Goal: Task Accomplishment & Management: Manage account settings

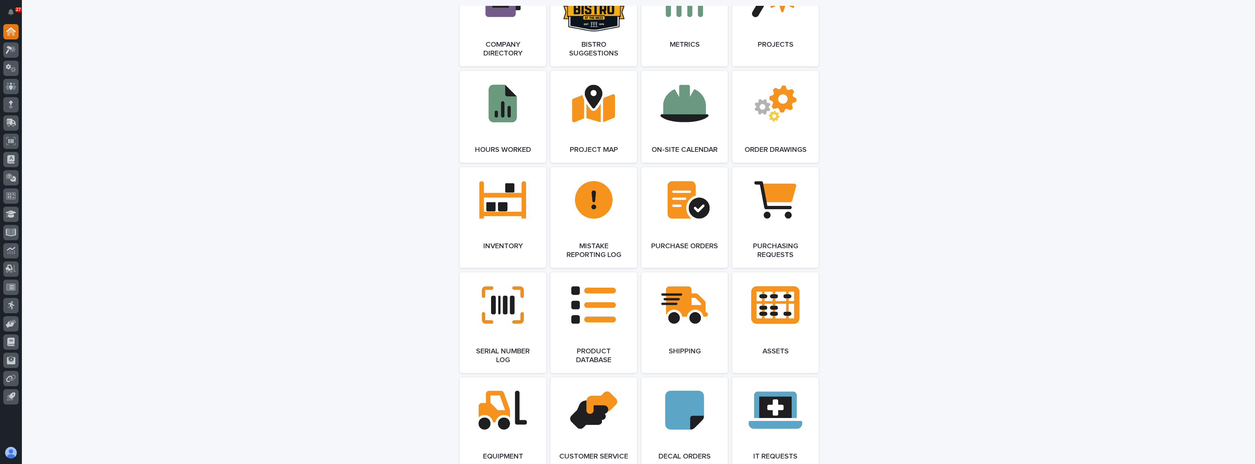
scroll to position [693, 0]
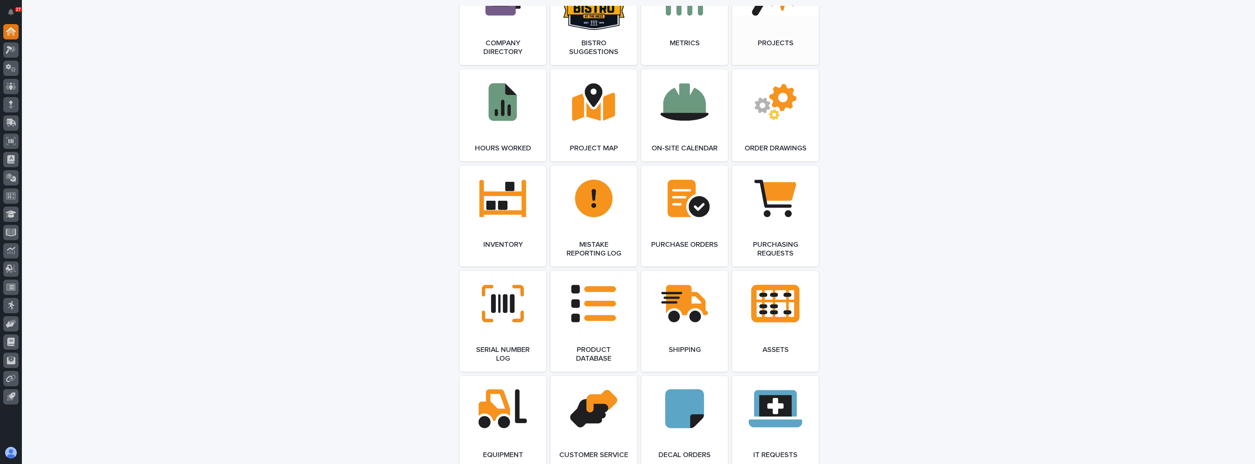
click at [736, 38] on link "Open Link" at bounding box center [775, 14] width 86 height 101
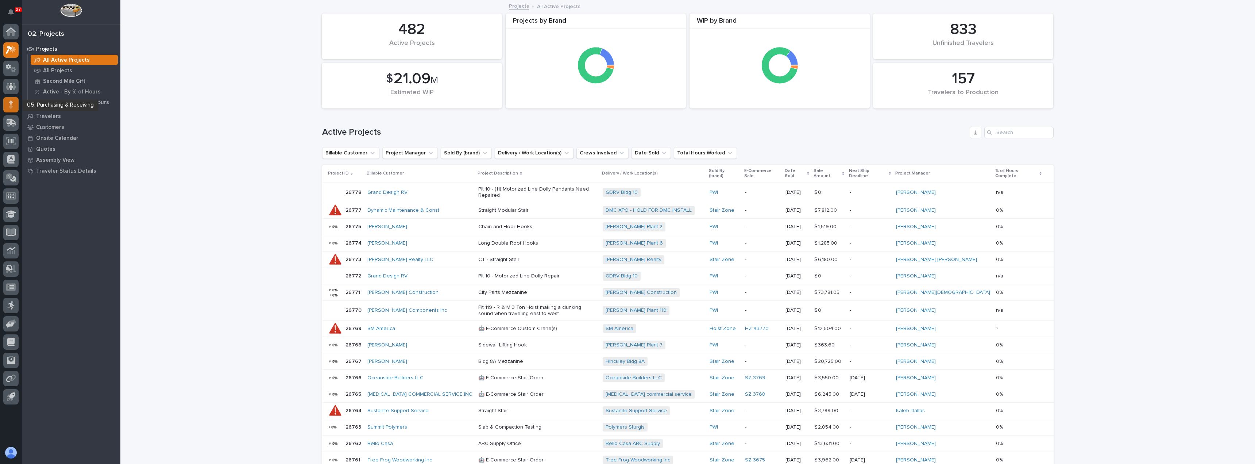
click at [12, 106] on icon at bounding box center [11, 106] width 4 height 4
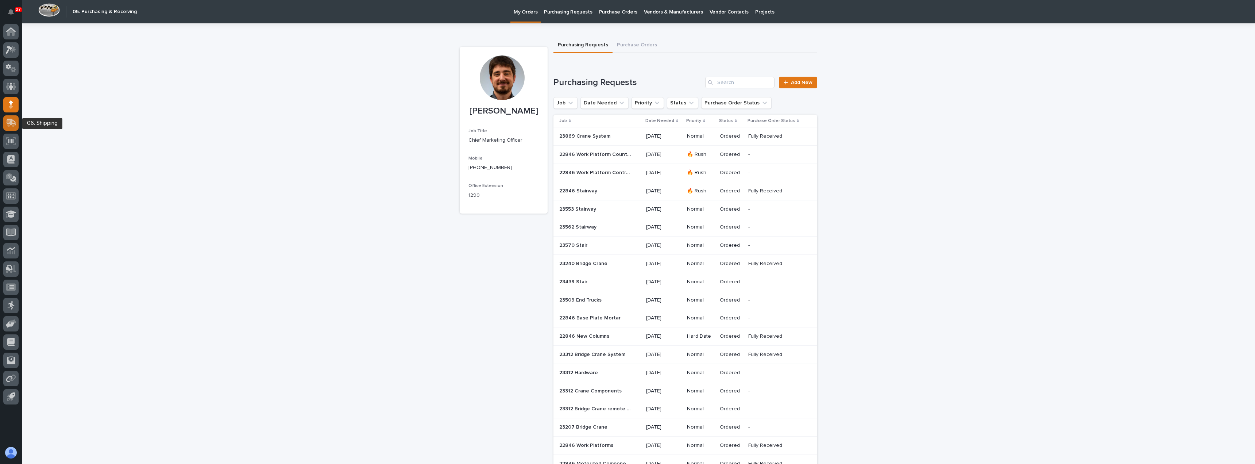
click at [11, 125] on icon at bounding box center [11, 122] width 9 height 7
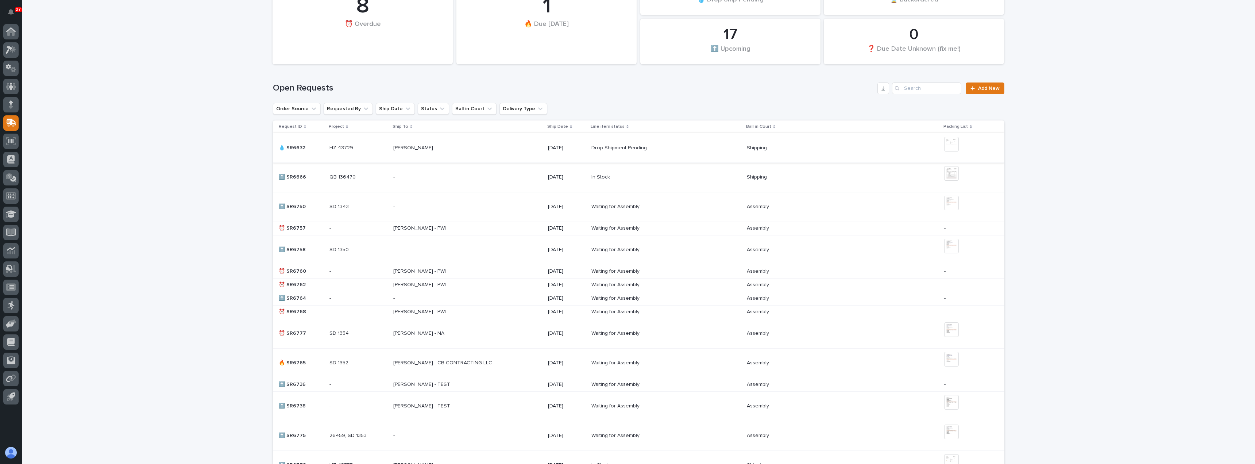
scroll to position [36, 0]
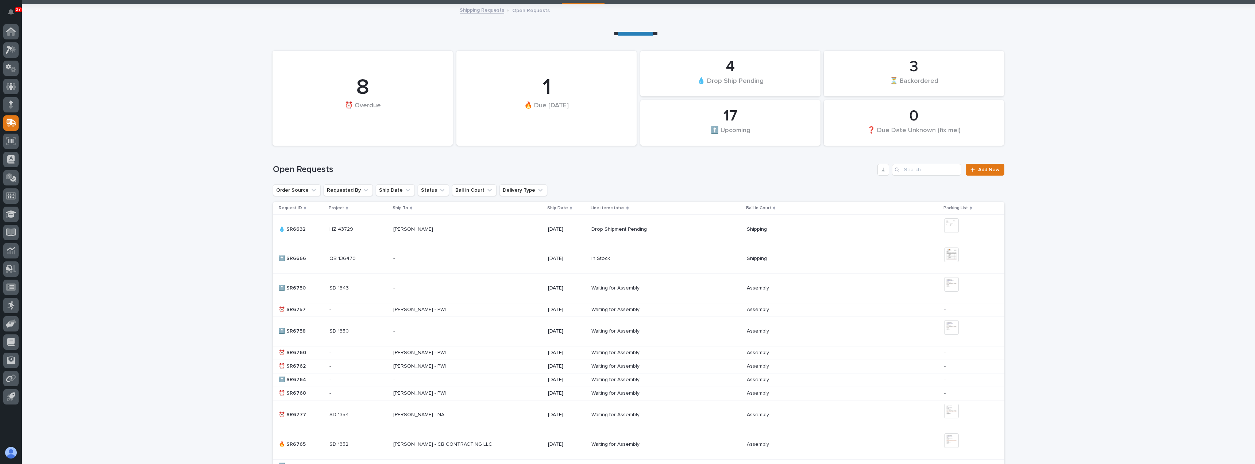
click at [502, 311] on p at bounding box center [457, 309] width 128 height 6
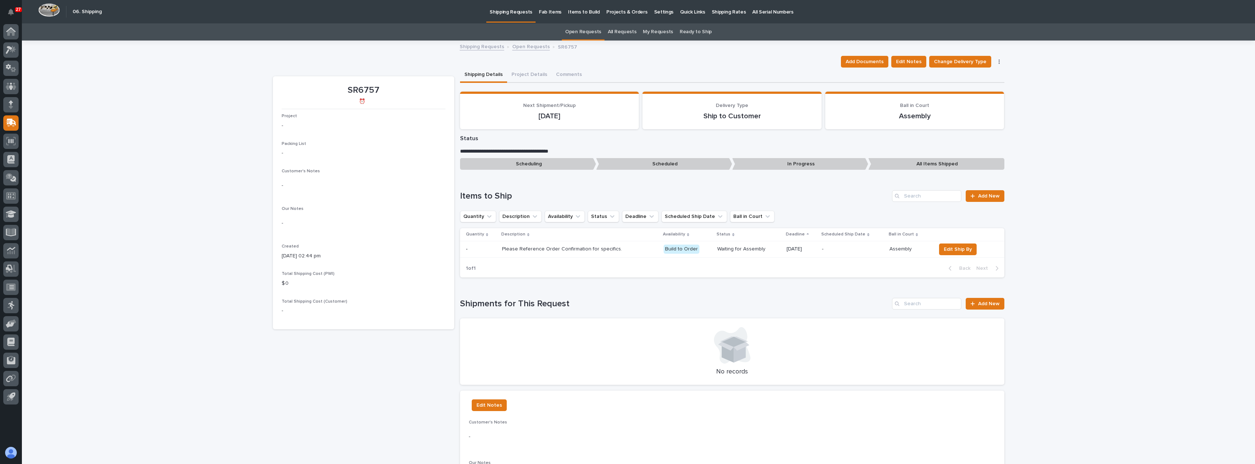
click at [997, 61] on button "button" at bounding box center [999, 61] width 10 height 5
click at [979, 78] on span "Cancel Request" at bounding box center [976, 76] width 38 height 9
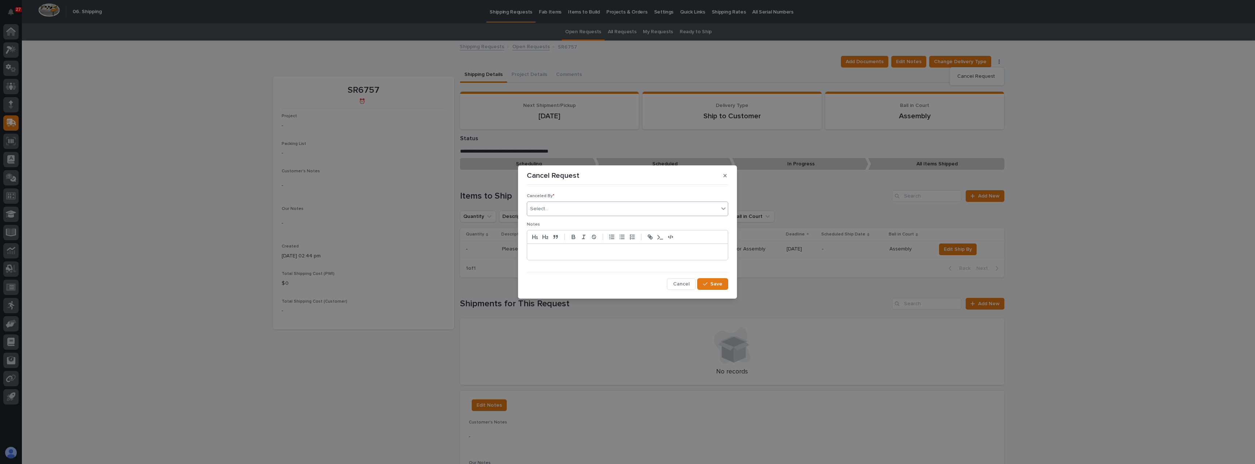
click at [584, 209] on div "Select..." at bounding box center [622, 209] width 191 height 12
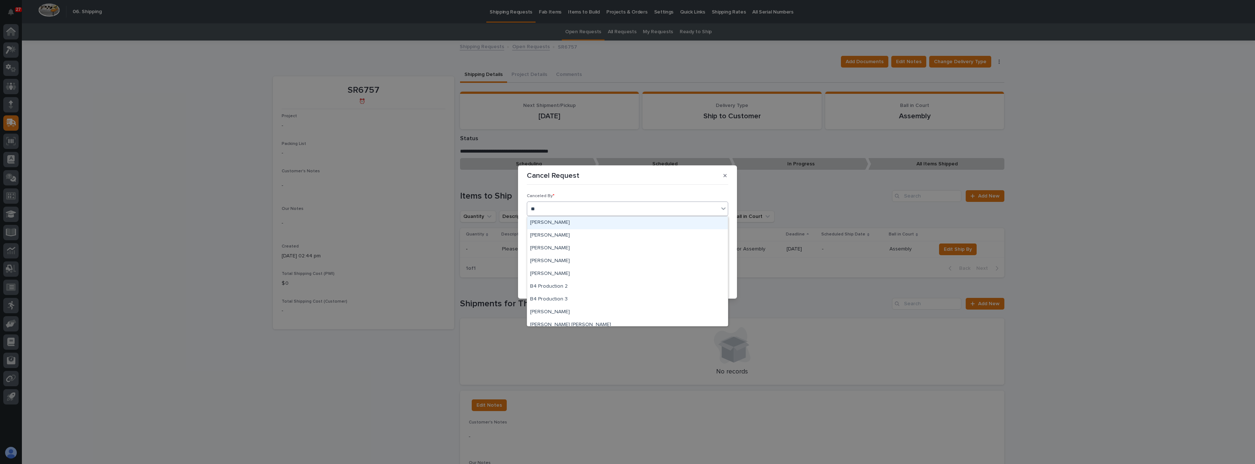
type input "***"
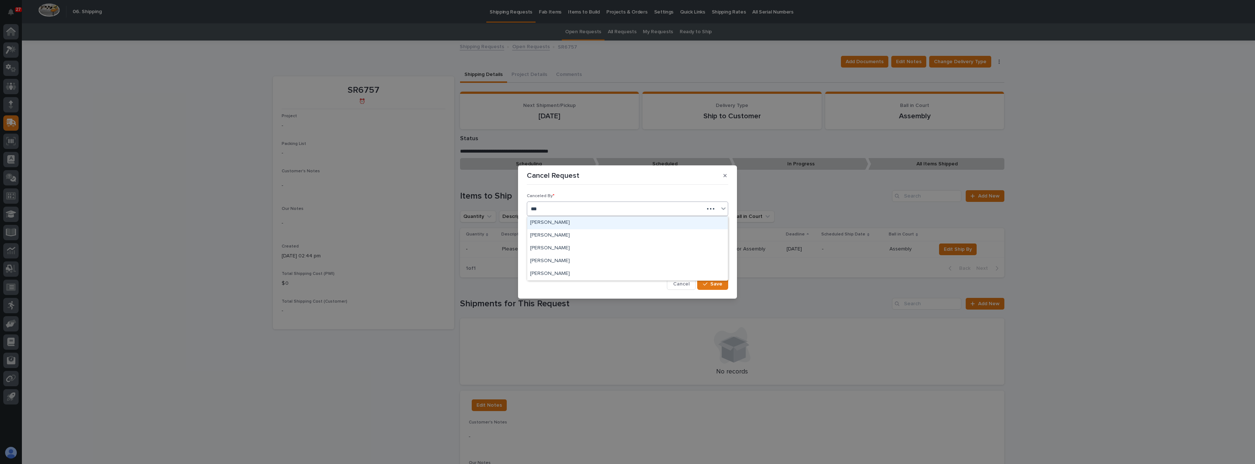
click at [589, 224] on div "[PERSON_NAME]" at bounding box center [627, 222] width 201 height 13
click at [590, 250] on p at bounding box center [627, 251] width 190 height 7
click at [710, 284] on div "button" at bounding box center [706, 283] width 7 height 5
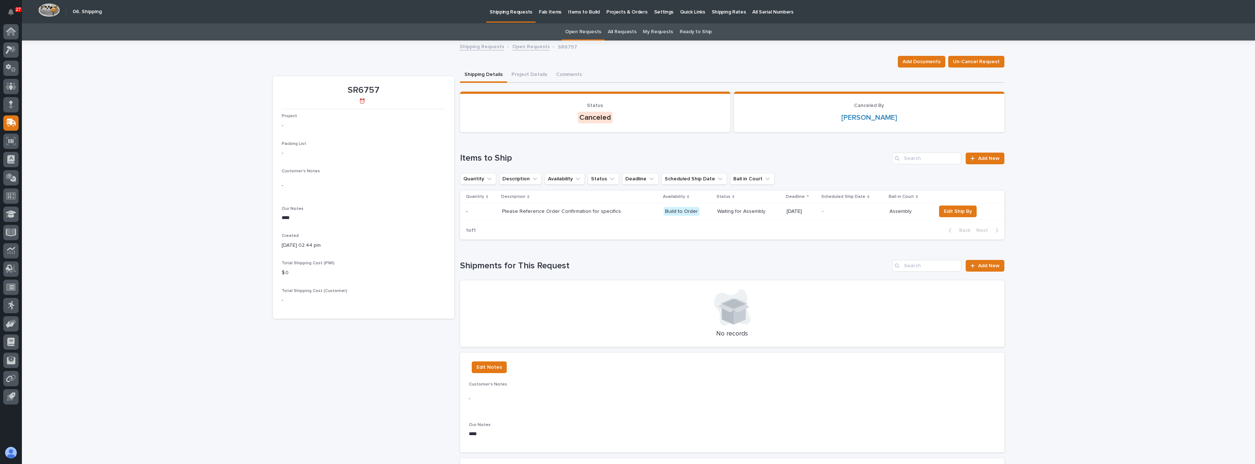
click at [512, 47] on link "Open Requests" at bounding box center [531, 46] width 38 height 8
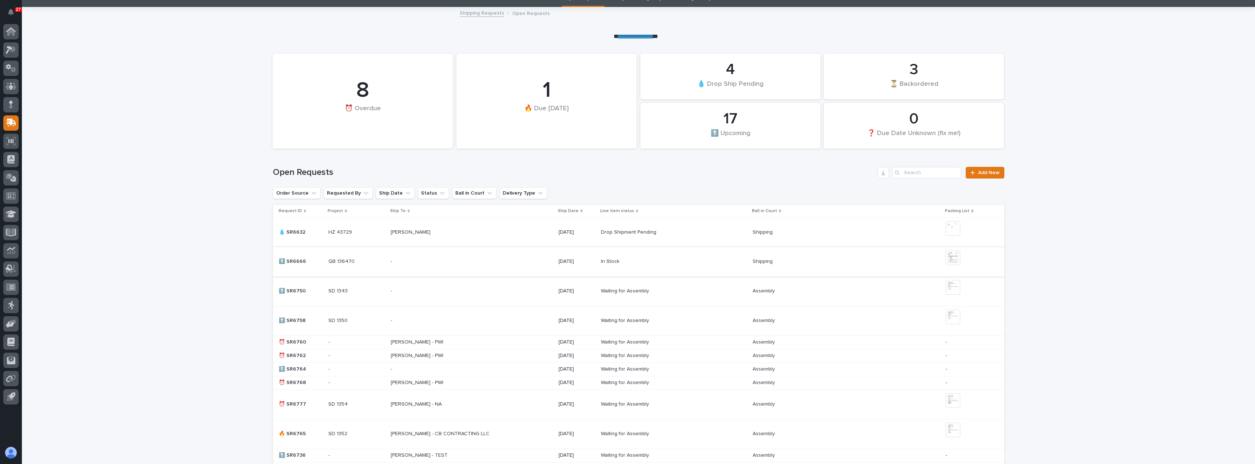
scroll to position [73, 0]
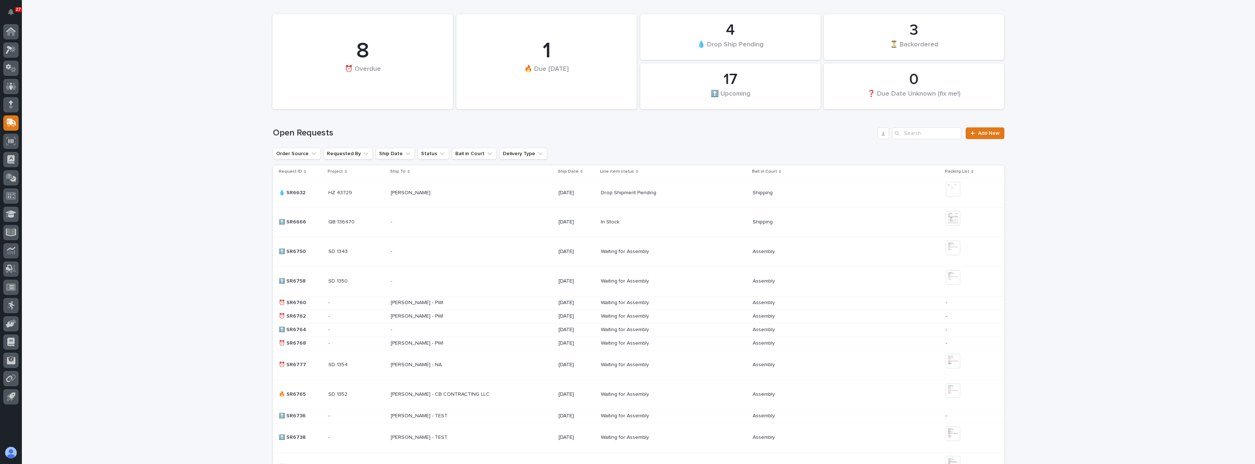
click at [486, 304] on p at bounding box center [455, 302] width 128 height 6
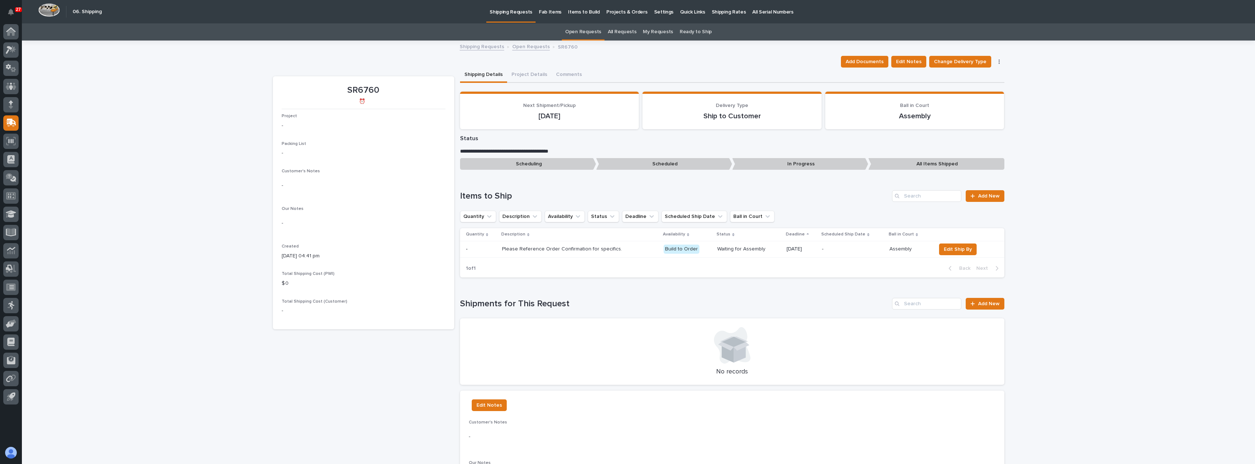
click at [995, 62] on button "button" at bounding box center [999, 61] width 10 height 5
click at [985, 79] on span "Cancel Request" at bounding box center [976, 76] width 38 height 9
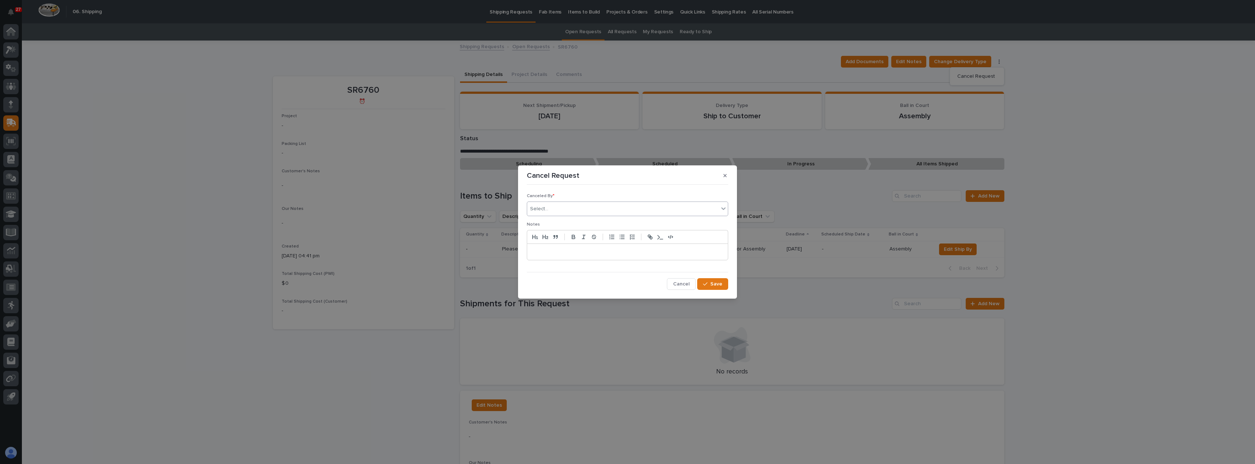
click at [619, 210] on div "Select..." at bounding box center [622, 209] width 191 height 12
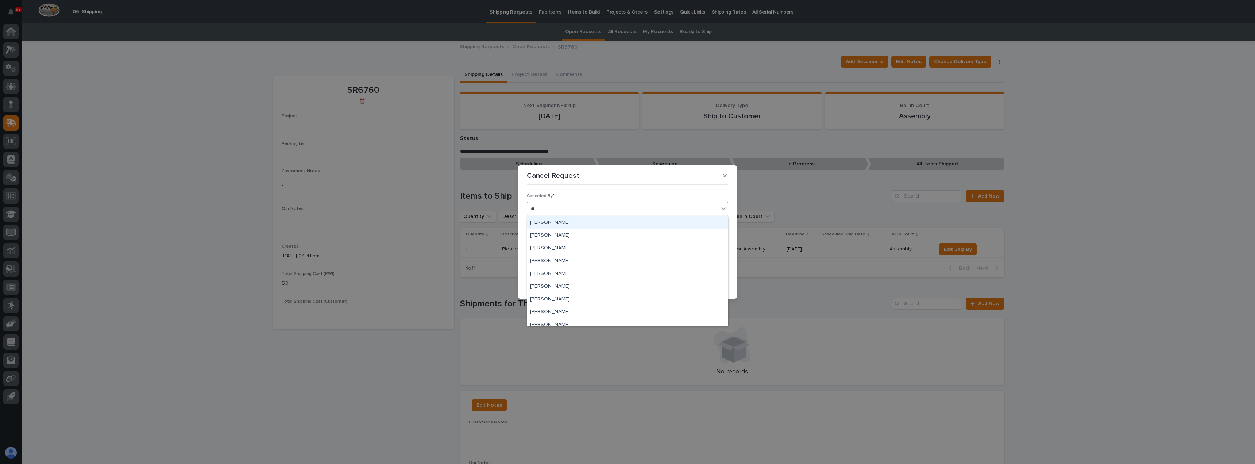
type input "***"
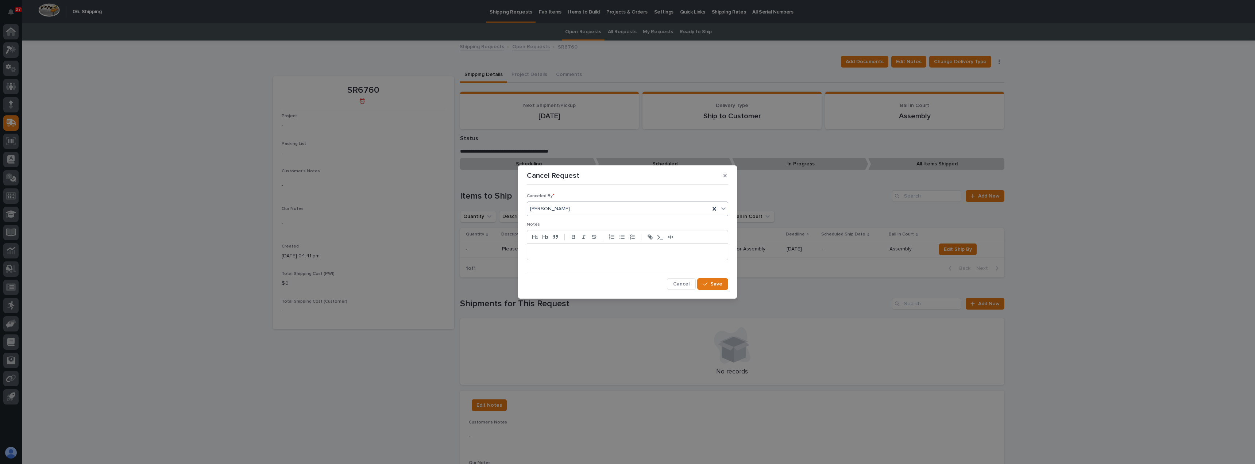
click at [580, 252] on p at bounding box center [627, 251] width 190 height 7
click at [720, 283] on span "Save" at bounding box center [716, 283] width 12 height 7
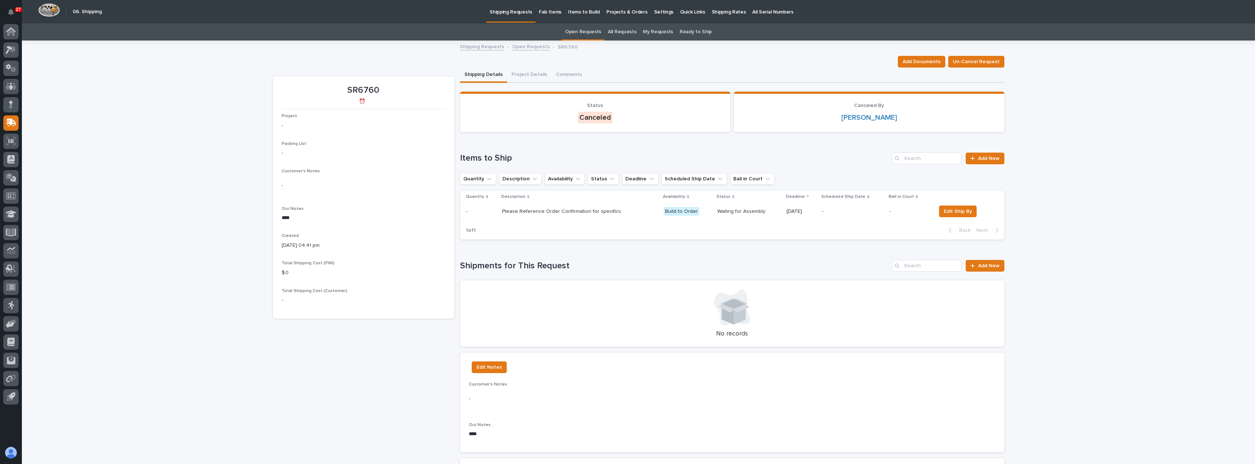
click at [519, 45] on link "Open Requests" at bounding box center [531, 46] width 38 height 8
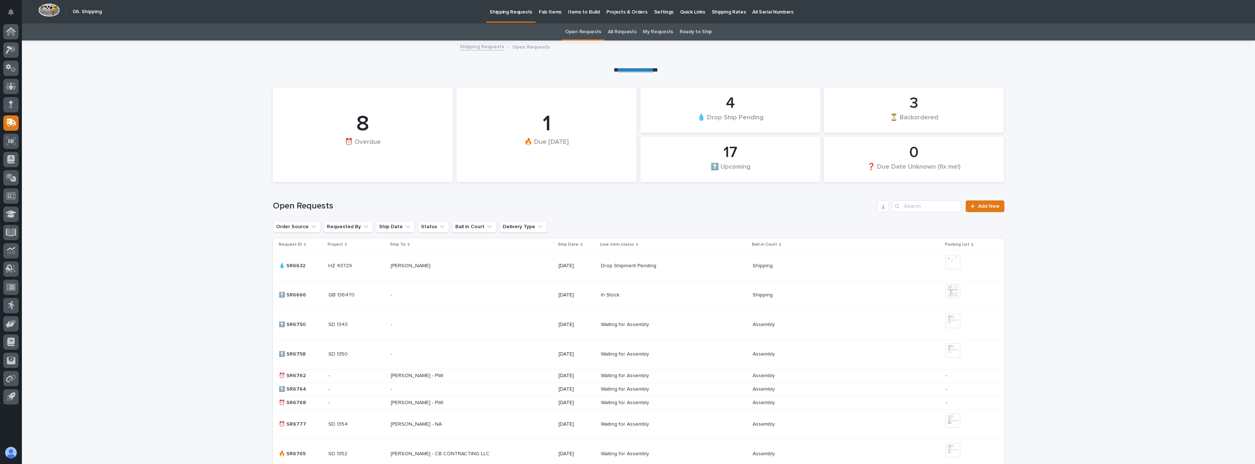
scroll to position [23, 0]
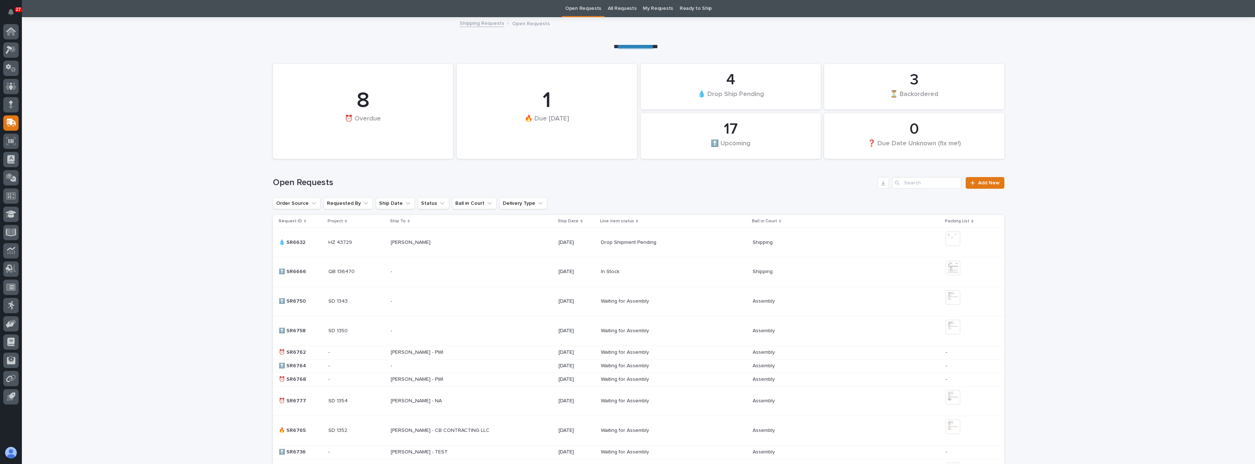
click at [488, 356] on div "[PERSON_NAME] - PWI [PERSON_NAME] - PWI" at bounding box center [472, 352] width 162 height 12
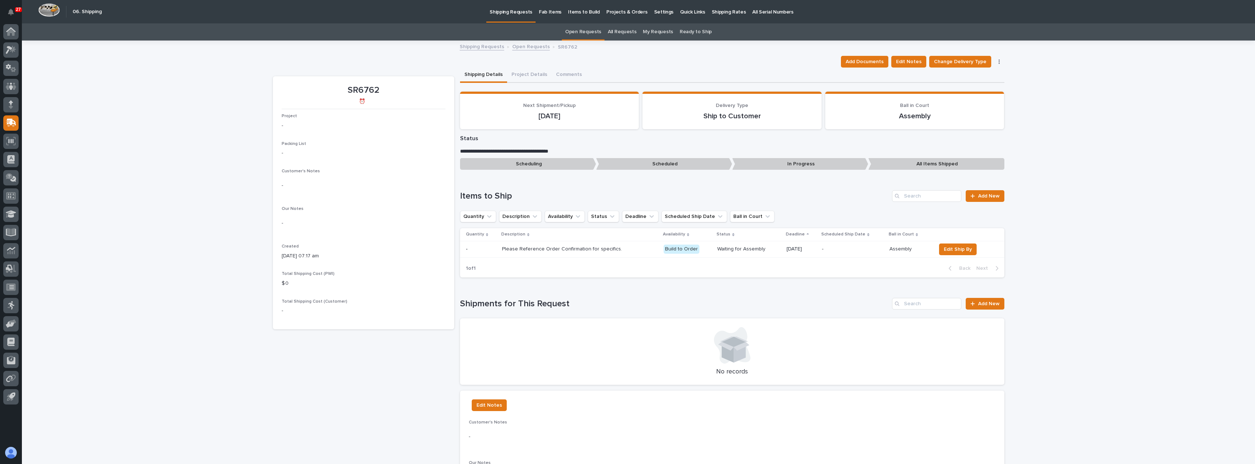
click at [998, 59] on icon "button" at bounding box center [998, 61] width 1 height 5
click at [976, 75] on span "Cancel Request" at bounding box center [976, 76] width 38 height 9
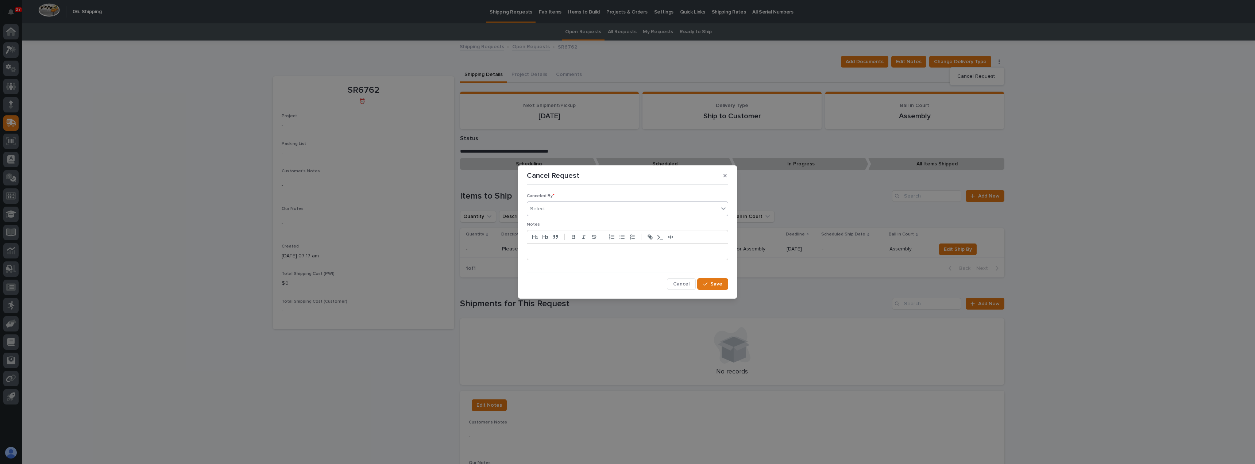
click at [560, 212] on div "Select..." at bounding box center [622, 209] width 191 height 12
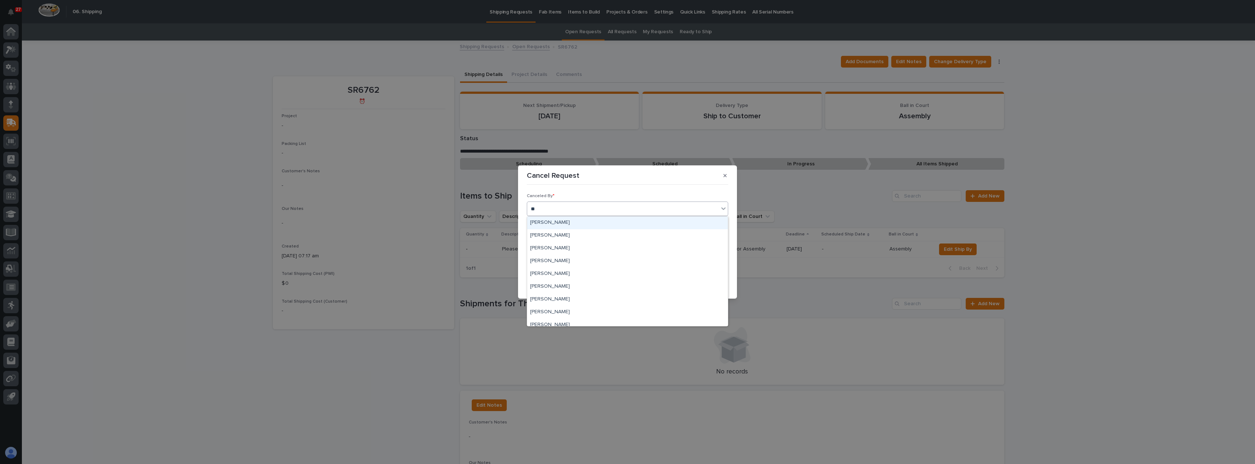
type input "***"
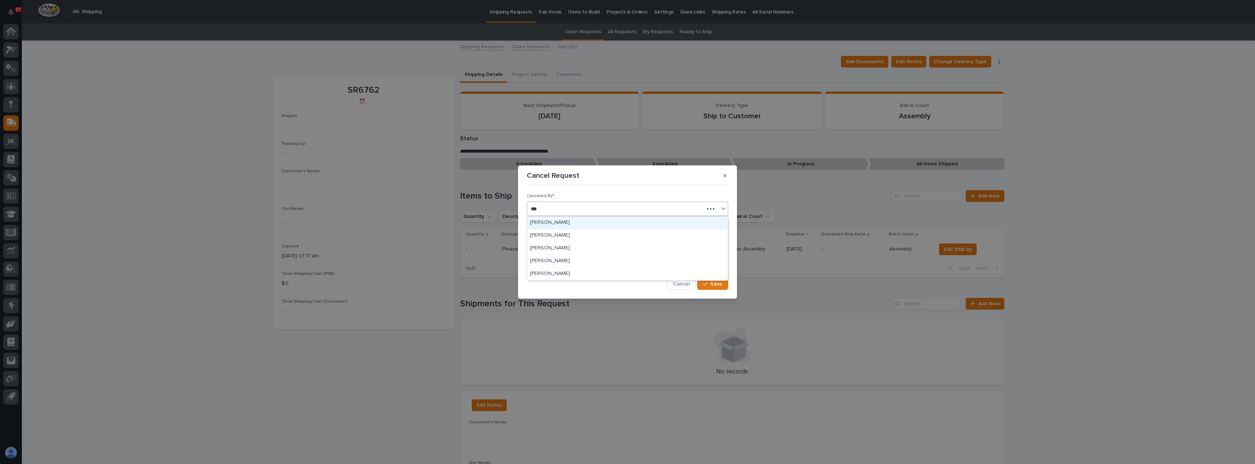
click at [561, 222] on div "[PERSON_NAME]" at bounding box center [627, 222] width 201 height 13
click at [558, 253] on p at bounding box center [627, 251] width 190 height 7
click at [709, 284] on div "button" at bounding box center [706, 283] width 7 height 5
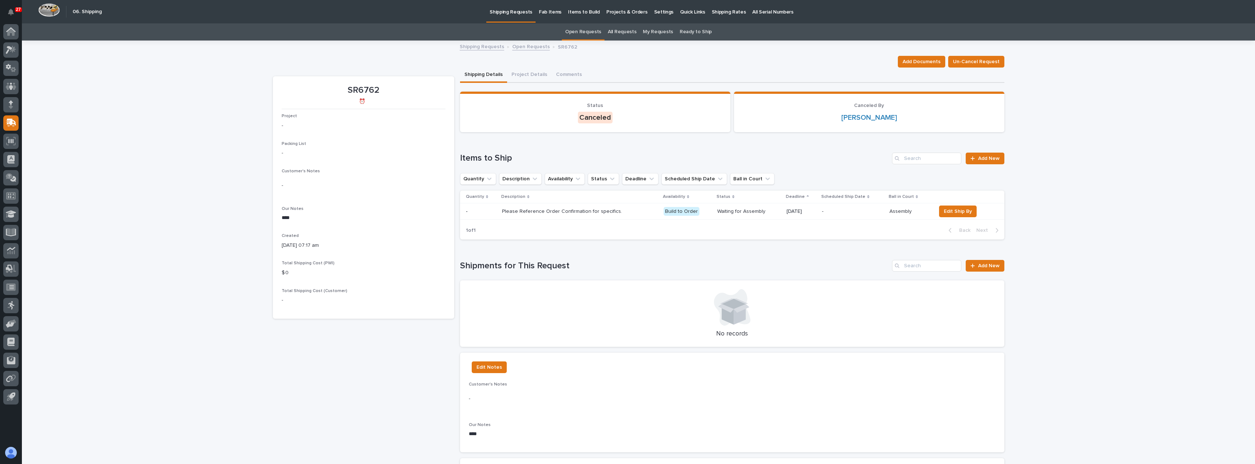
click at [522, 47] on link "Open Requests" at bounding box center [531, 46] width 38 height 8
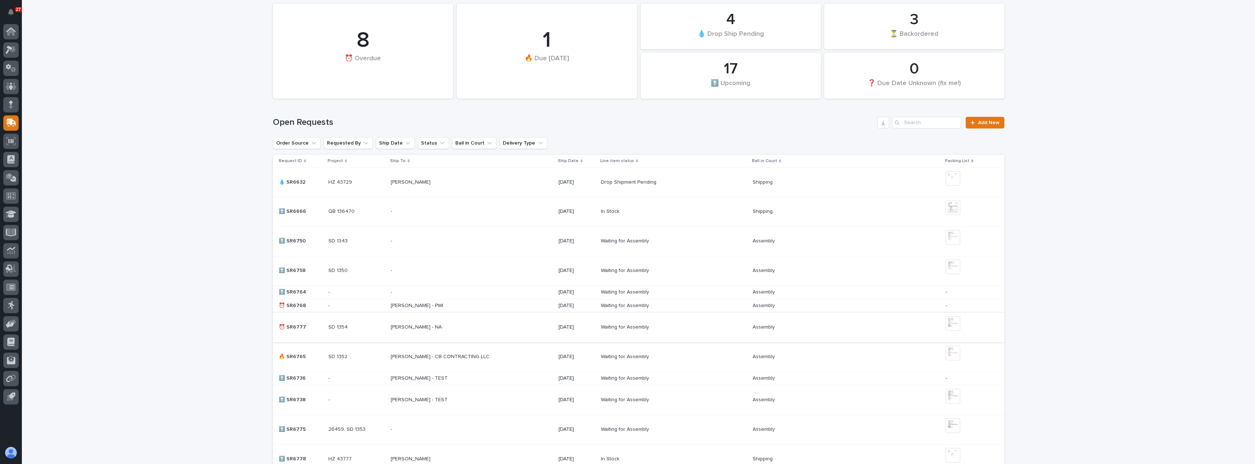
scroll to position [96, 0]
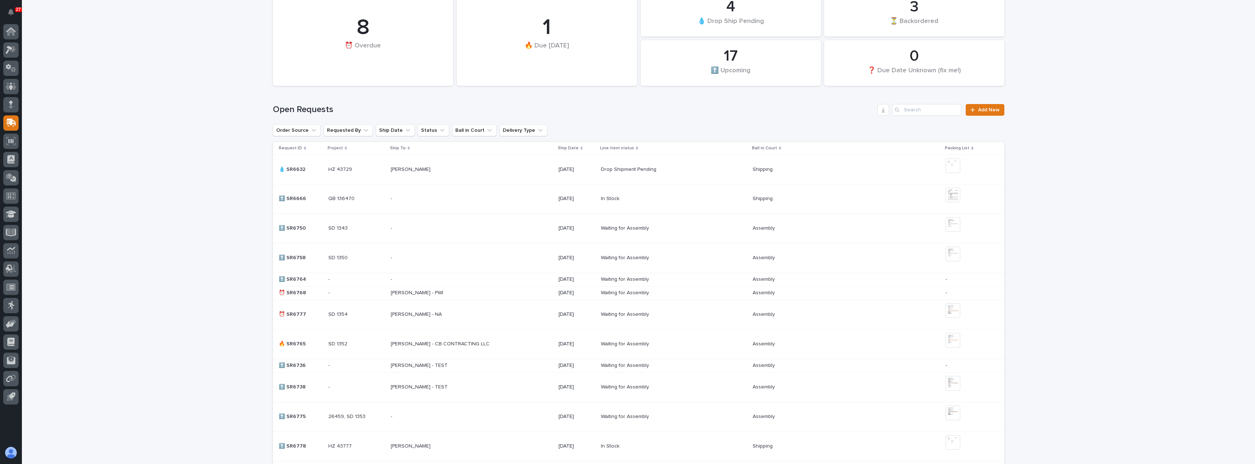
click at [478, 288] on div "[PERSON_NAME] - PWI [PERSON_NAME] - PWI" at bounding box center [472, 293] width 162 height 12
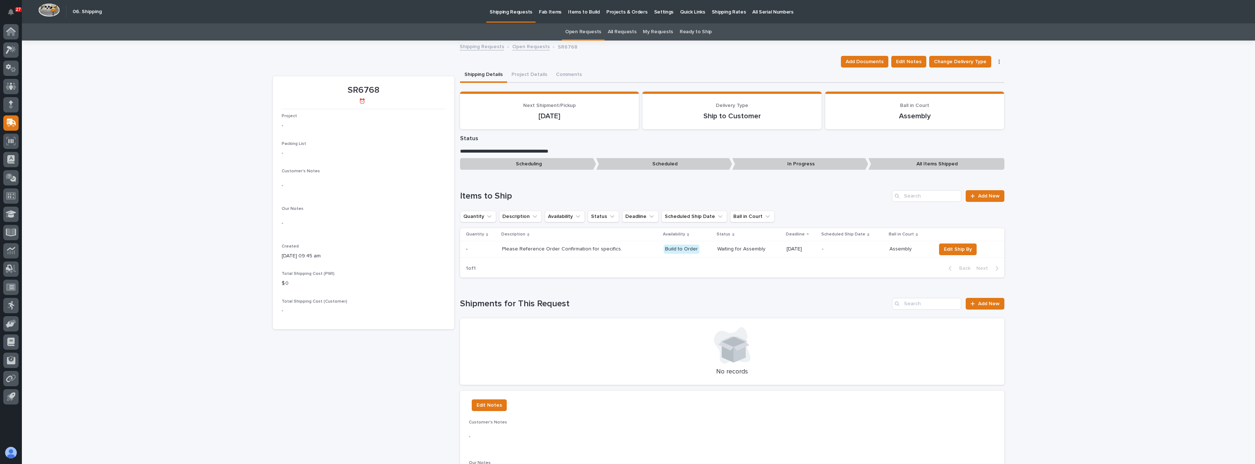
click at [998, 59] on icon "button" at bounding box center [998, 61] width 1 height 5
click at [973, 78] on span "Cancel Request" at bounding box center [976, 76] width 38 height 9
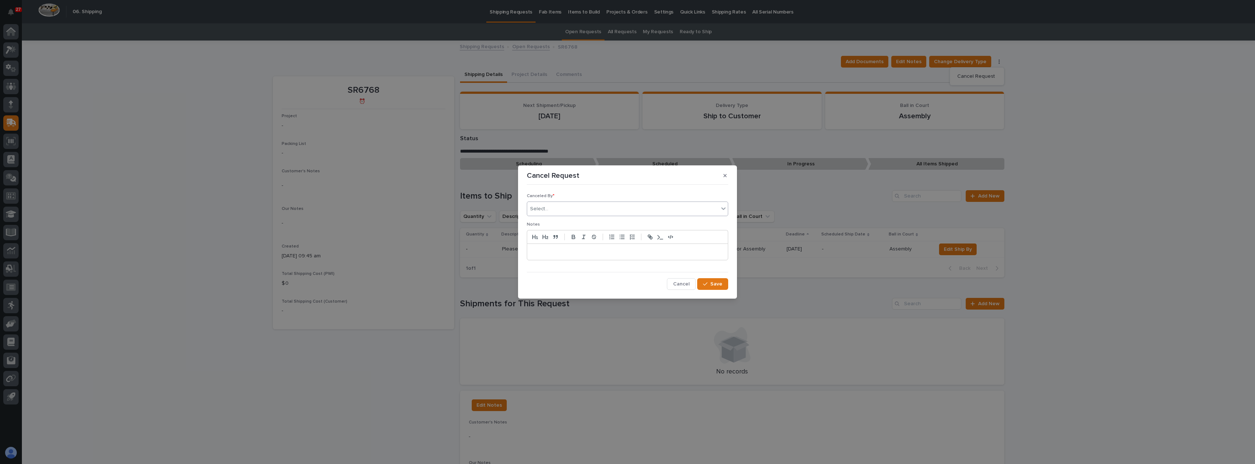
click at [562, 206] on div "Select..." at bounding box center [622, 209] width 191 height 12
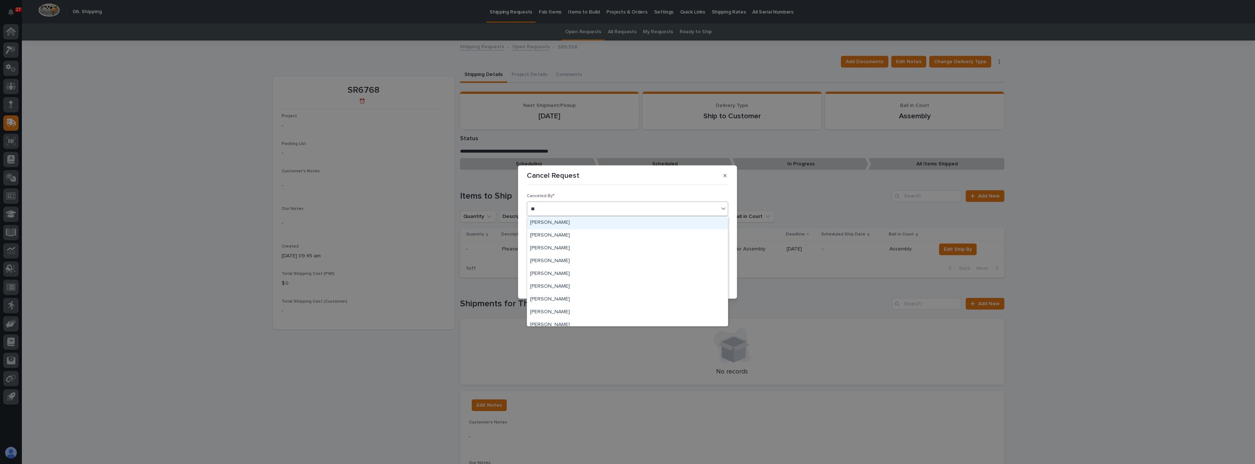
type input "***"
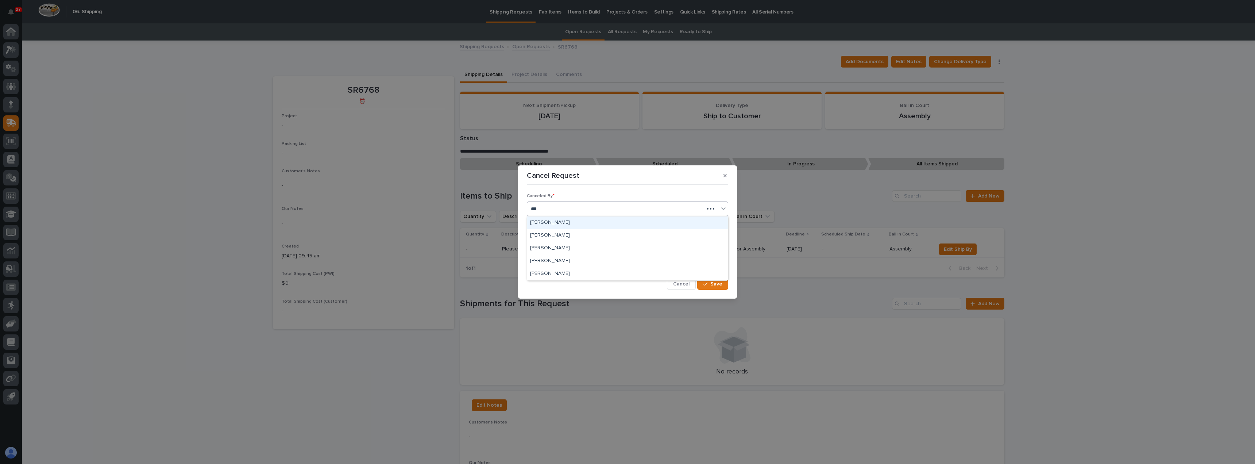
click at [572, 224] on div "[PERSON_NAME]" at bounding box center [627, 222] width 201 height 13
click at [577, 255] on p at bounding box center [627, 251] width 190 height 7
click at [717, 284] on span "Save" at bounding box center [716, 283] width 12 height 7
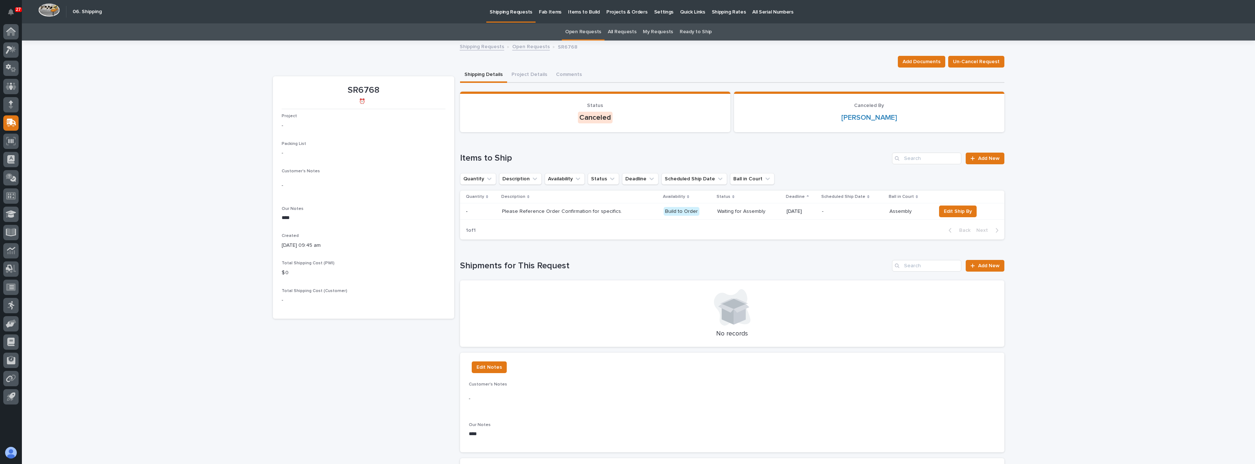
click at [533, 49] on link "Open Requests" at bounding box center [531, 46] width 38 height 8
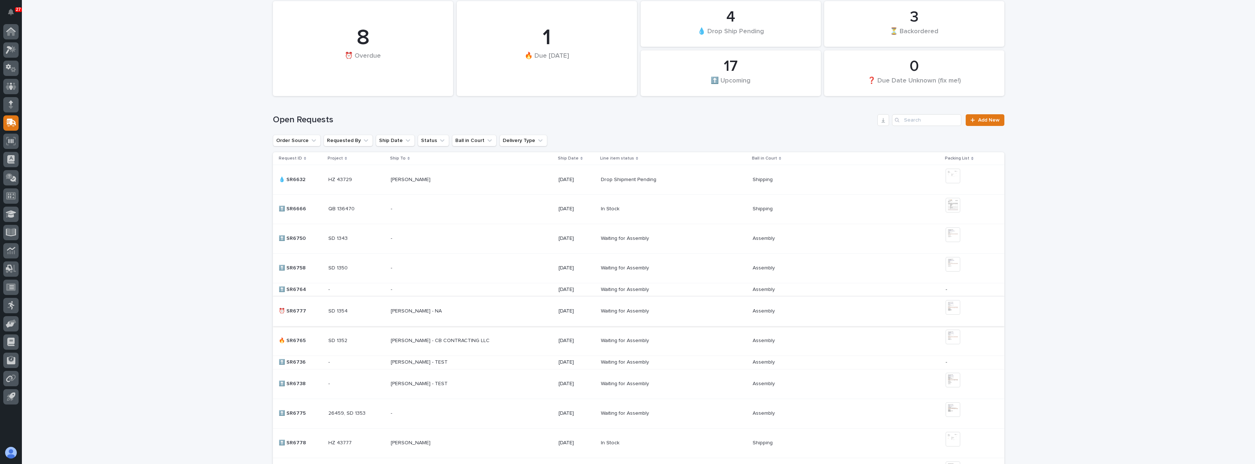
scroll to position [96, 0]
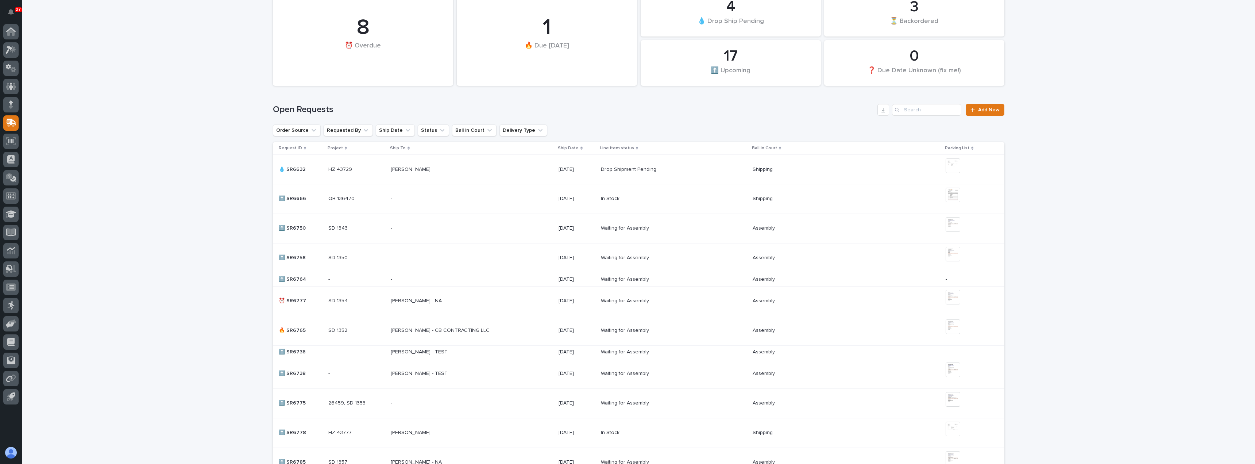
click at [518, 351] on div "[PERSON_NAME] - TEST [PERSON_NAME] - TEST" at bounding box center [472, 352] width 162 height 12
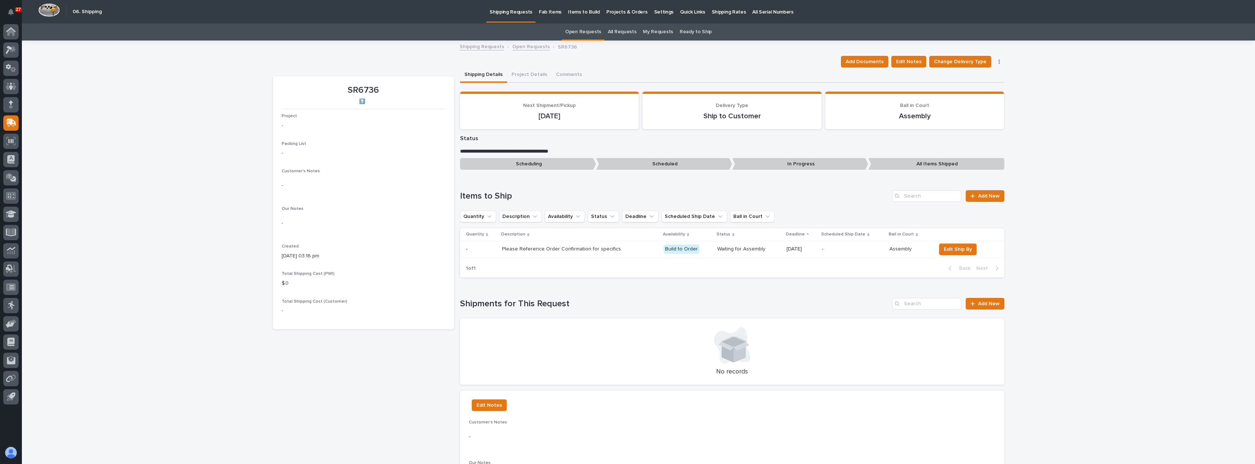
click at [1000, 61] on button "button" at bounding box center [999, 61] width 10 height 5
click at [984, 76] on span "Cancel Request" at bounding box center [976, 76] width 38 height 9
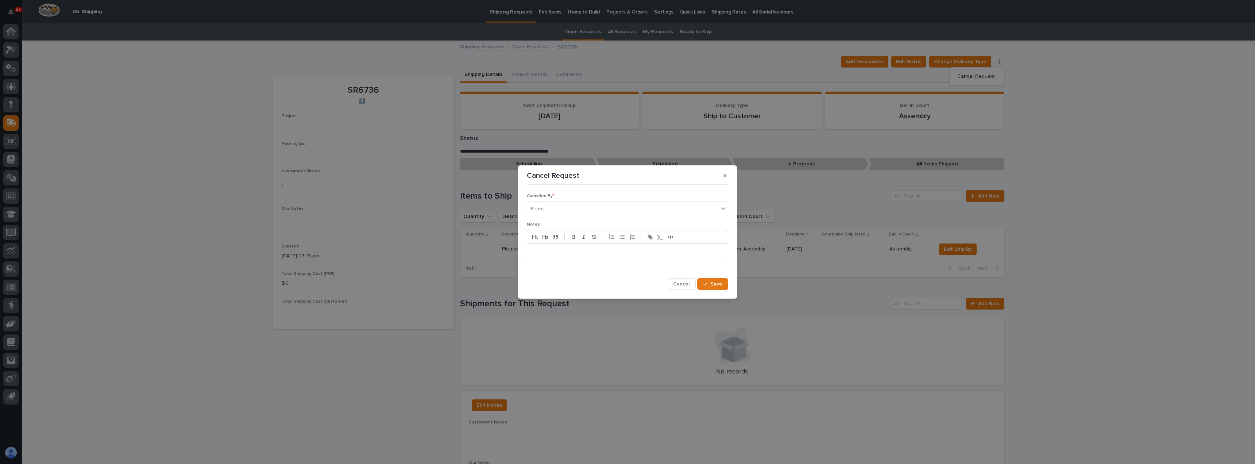
click at [608, 254] on p at bounding box center [627, 251] width 190 height 7
click at [598, 209] on div "Select..." at bounding box center [622, 209] width 191 height 12
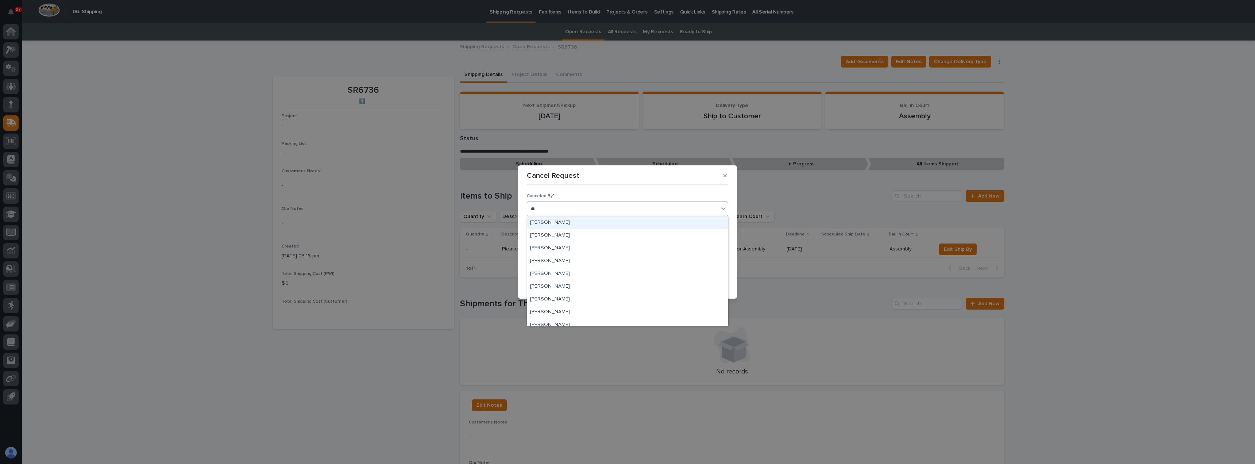
type input "***"
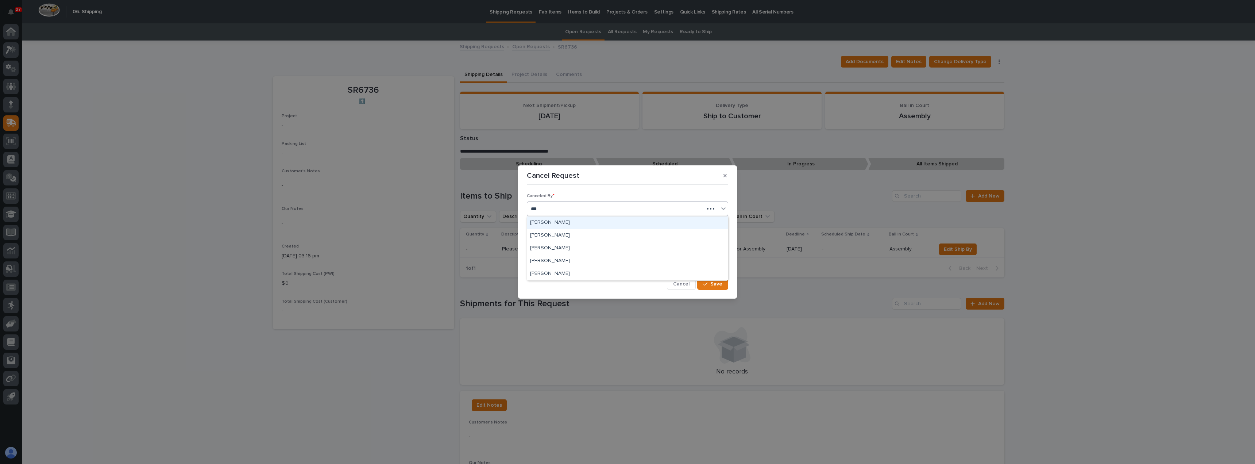
click at [585, 225] on div "[PERSON_NAME]" at bounding box center [627, 222] width 201 height 13
click at [582, 251] on p at bounding box center [627, 251] width 190 height 7
click at [702, 286] on button "Save" at bounding box center [712, 284] width 31 height 12
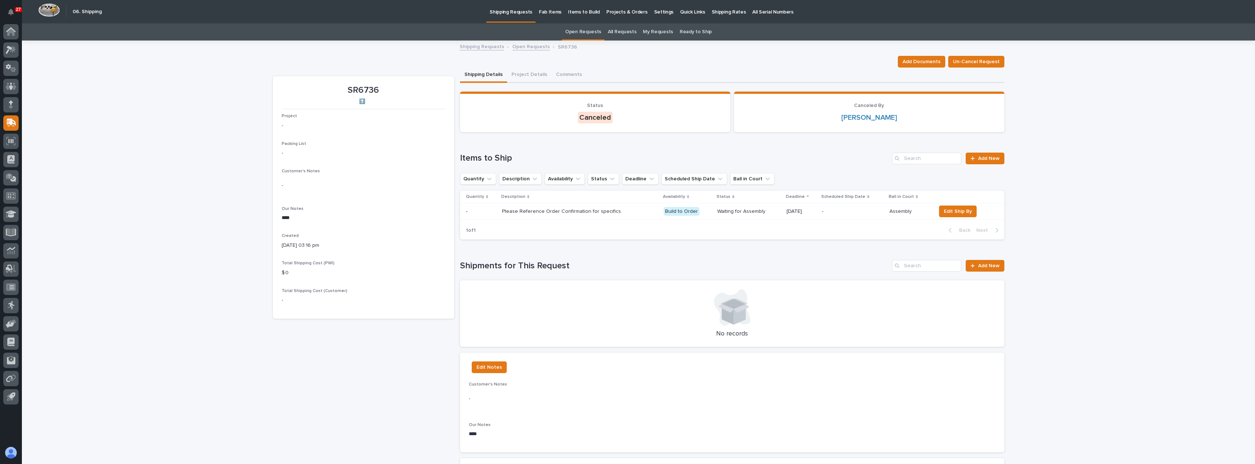
click at [487, 47] on link "Shipping Requests" at bounding box center [482, 46] width 44 height 8
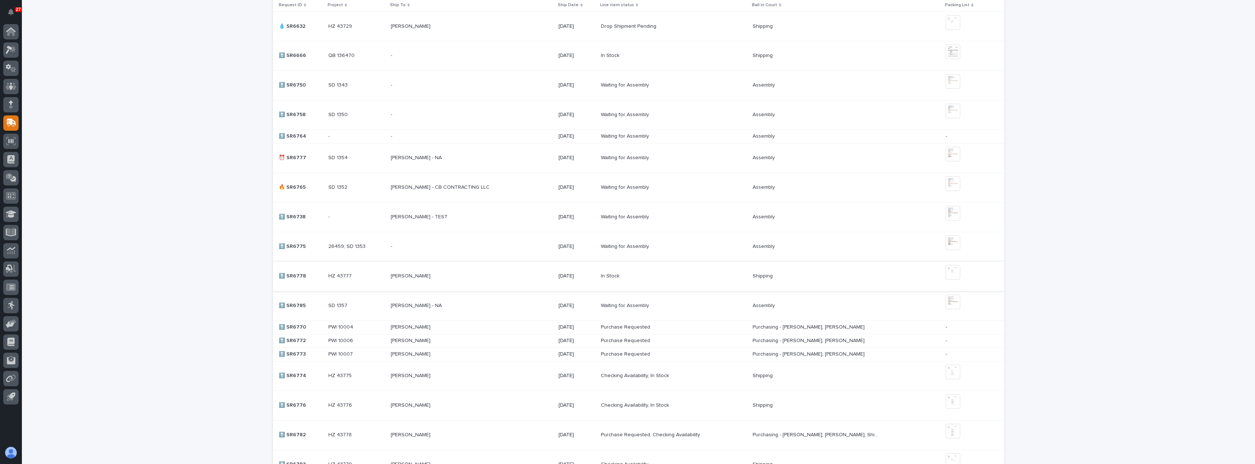
scroll to position [255, 0]
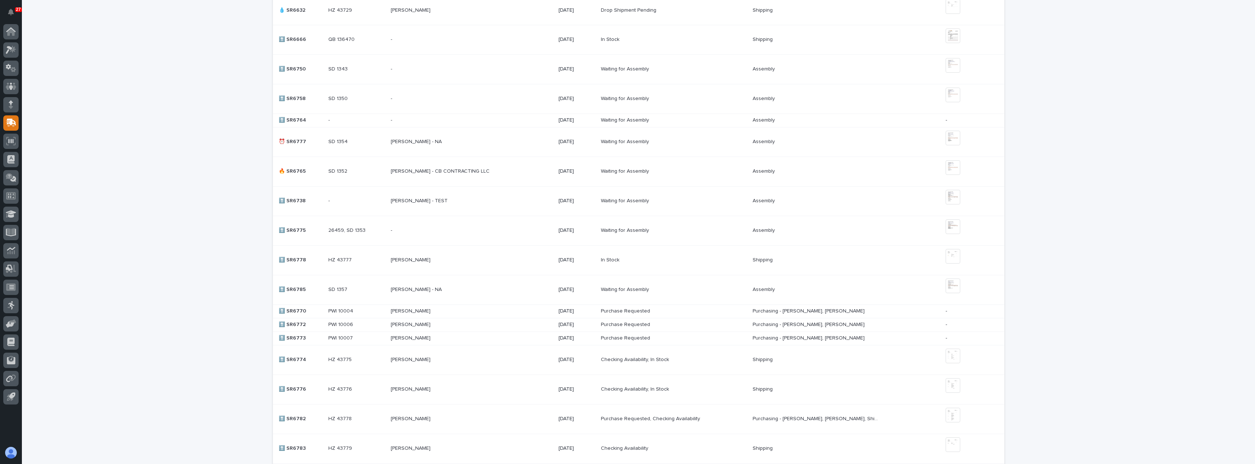
click at [338, 205] on div "- -" at bounding box center [356, 201] width 57 height 12
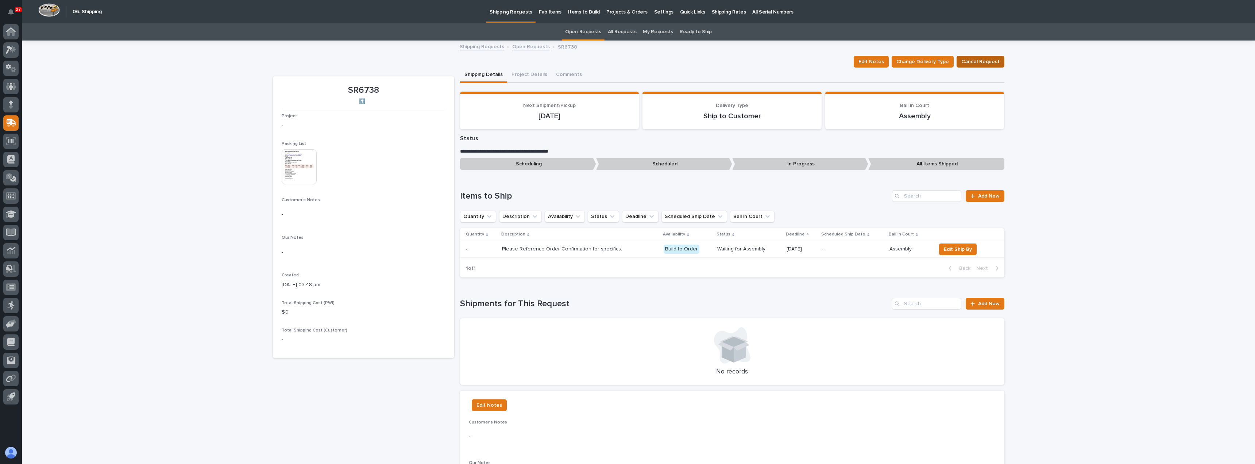
click at [995, 65] on span "Cancel Request" at bounding box center [980, 61] width 38 height 9
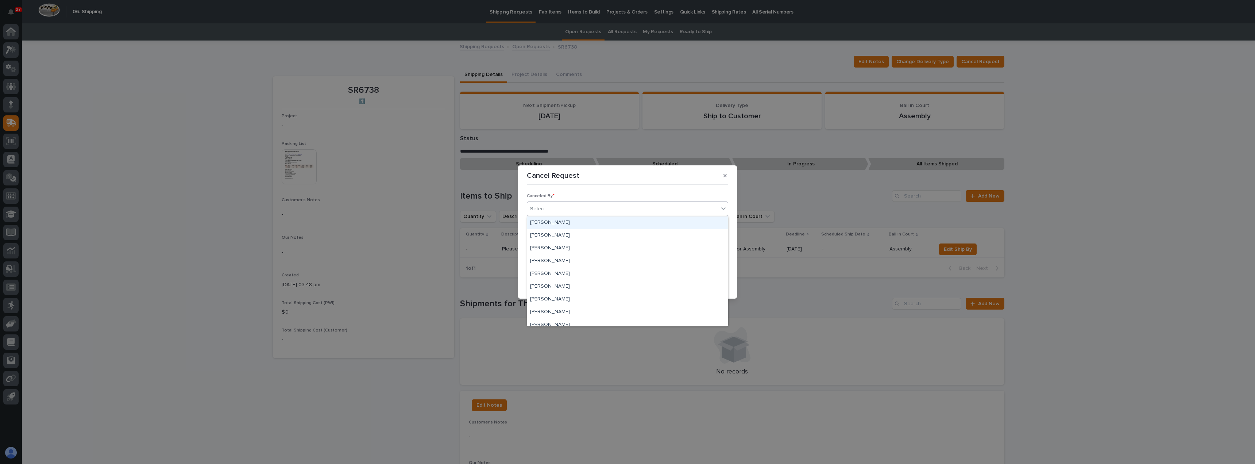
click at [569, 209] on div "Select..." at bounding box center [622, 209] width 191 height 12
type input "***"
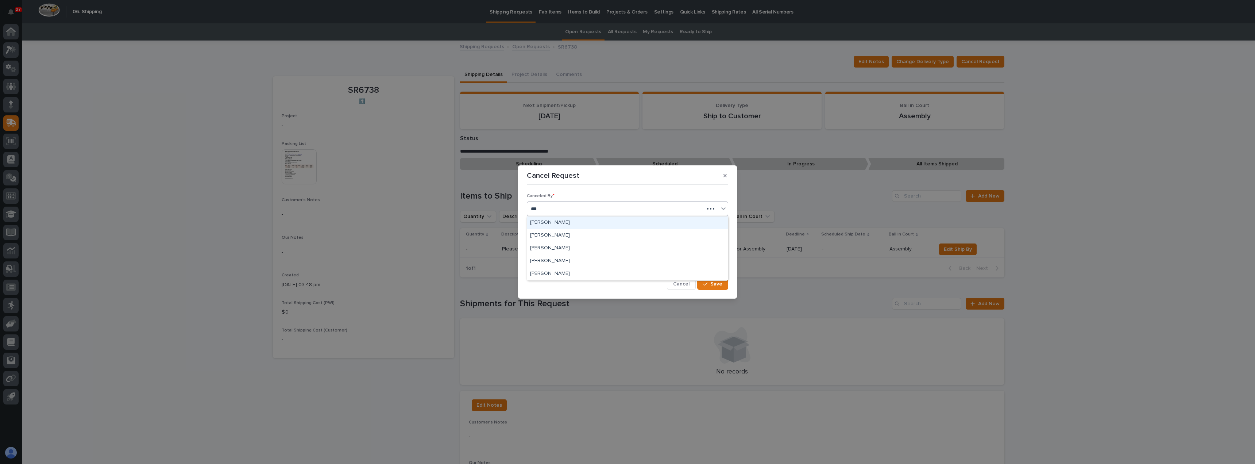
click at [573, 220] on div "[PERSON_NAME]" at bounding box center [627, 222] width 201 height 13
click at [573, 253] on p at bounding box center [627, 251] width 190 height 7
click at [716, 279] on button "Save" at bounding box center [712, 284] width 31 height 12
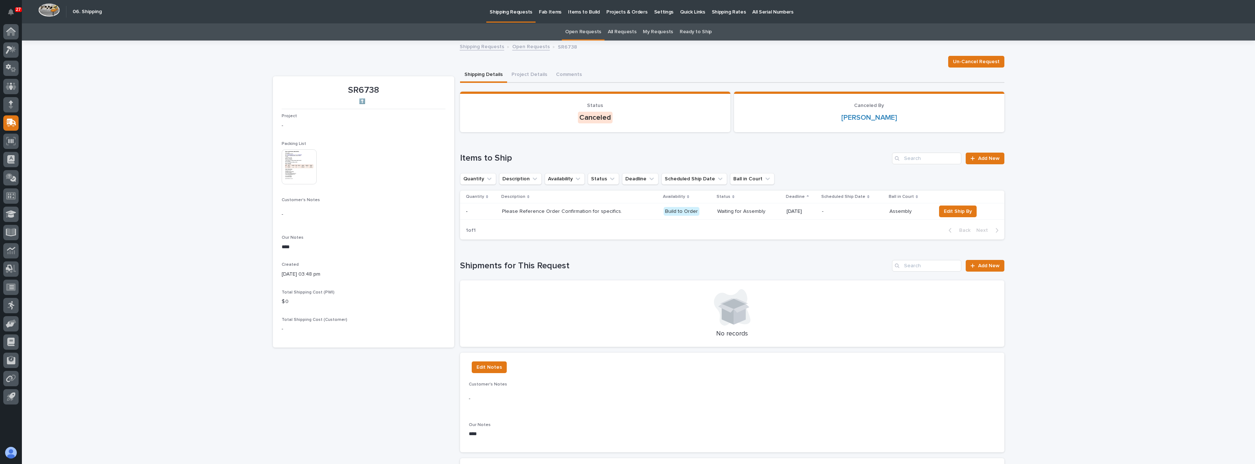
click at [517, 44] on link "Open Requests" at bounding box center [531, 46] width 38 height 8
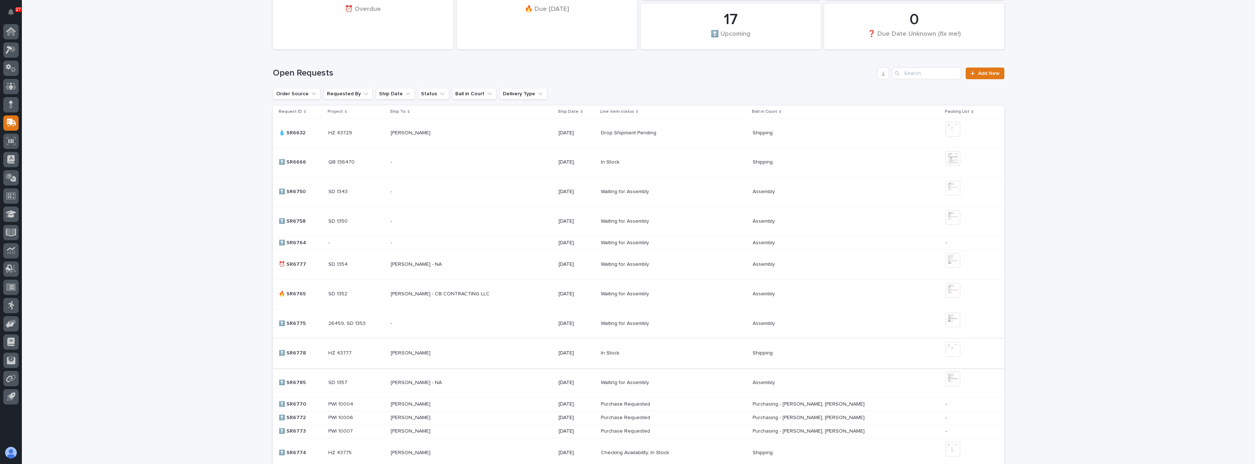
scroll to position [169, 0]
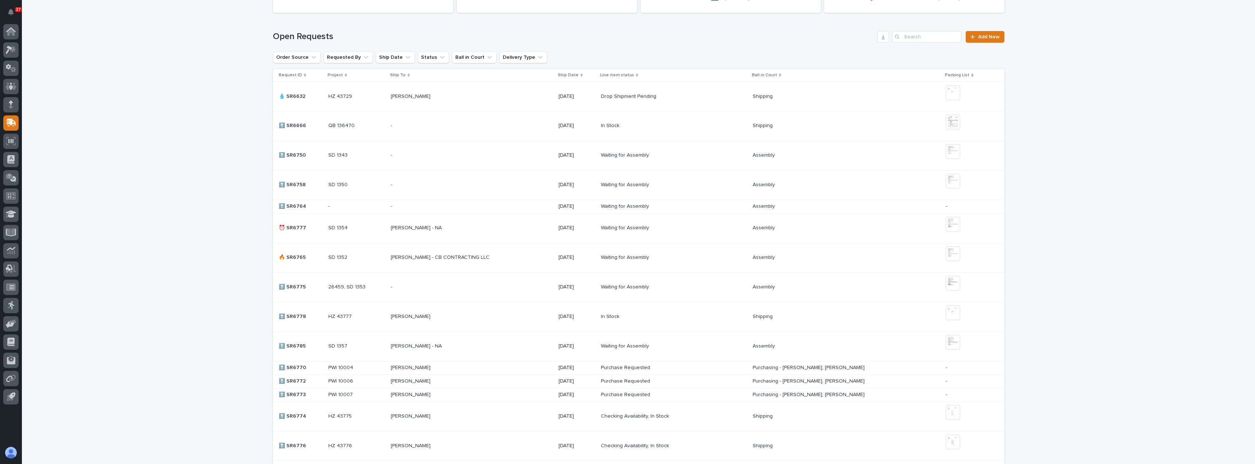
click at [479, 368] on p at bounding box center [455, 367] width 128 height 6
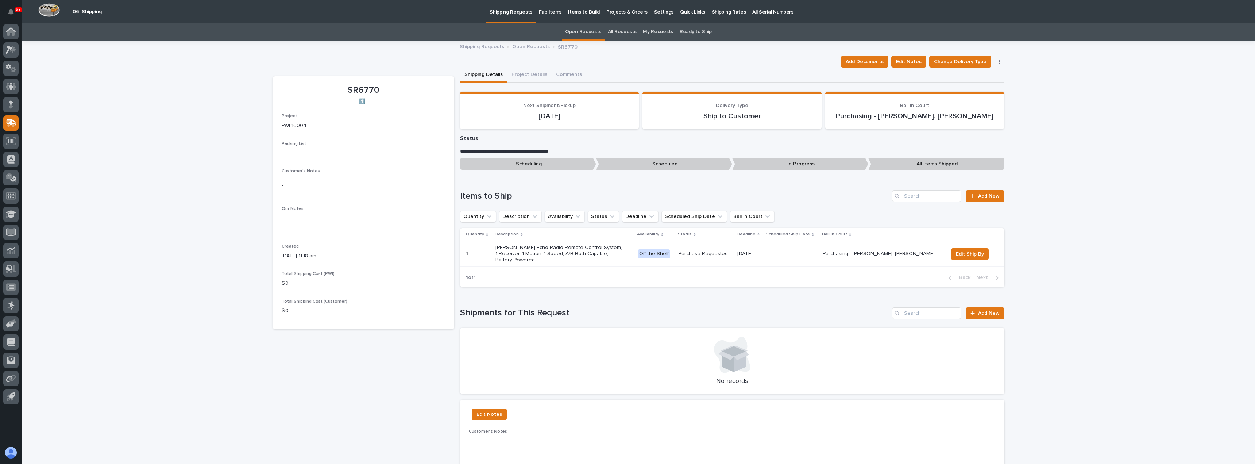
click at [997, 63] on button "button" at bounding box center [999, 61] width 10 height 5
click at [960, 77] on span "Cancel Request" at bounding box center [976, 76] width 38 height 9
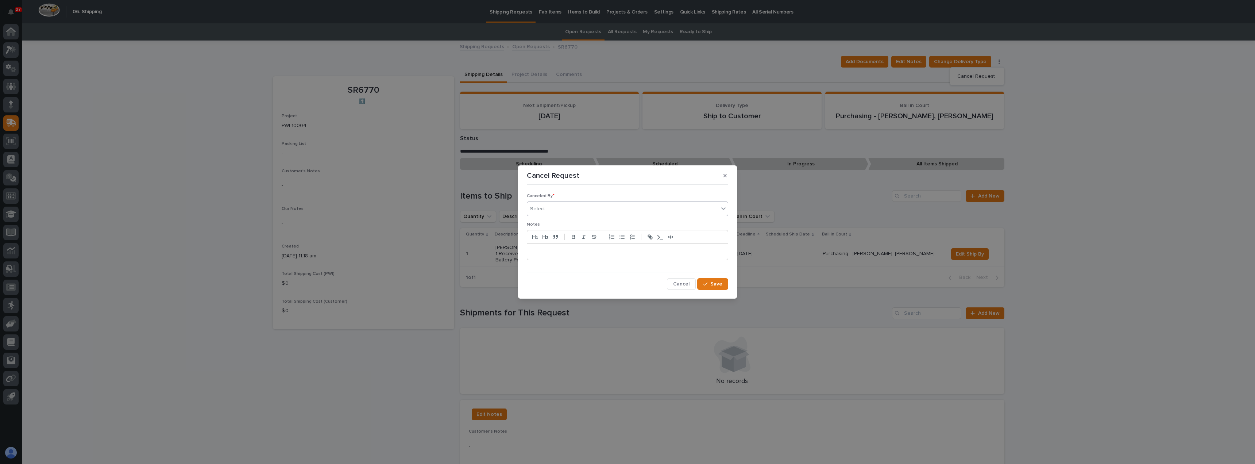
click at [566, 214] on div "Select..." at bounding box center [622, 209] width 191 height 12
type input "*****"
click at [570, 221] on div "[PERSON_NAME]" at bounding box center [627, 222] width 201 height 13
click at [568, 249] on p at bounding box center [627, 251] width 190 height 7
click at [710, 283] on div "button" at bounding box center [706, 283] width 7 height 5
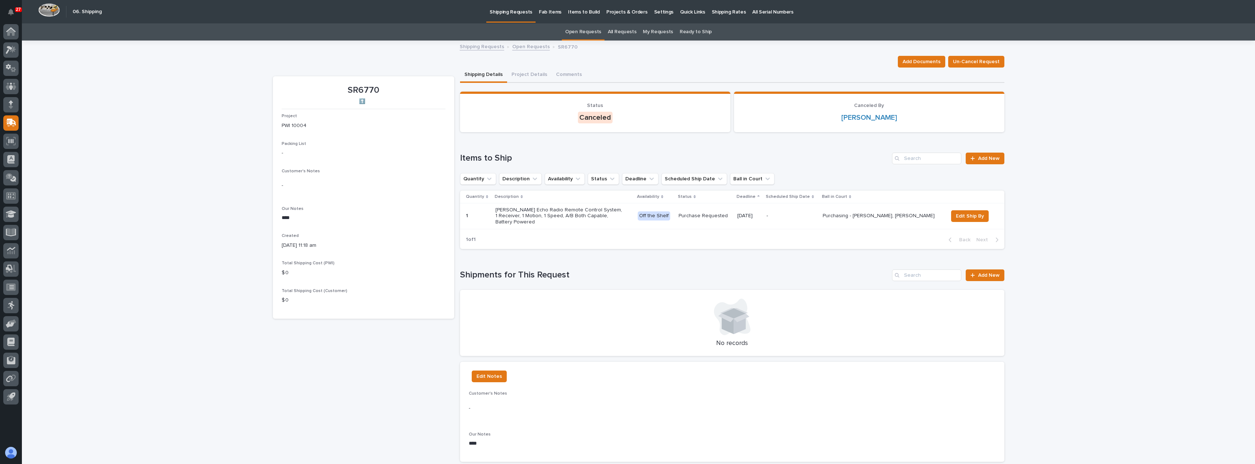
click at [512, 47] on link "Open Requests" at bounding box center [531, 46] width 38 height 8
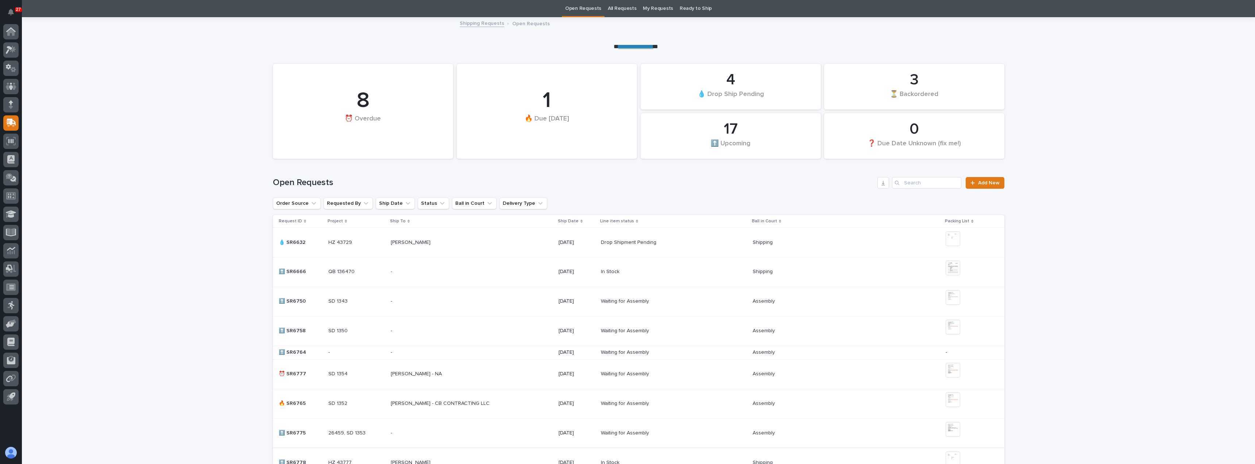
scroll to position [206, 0]
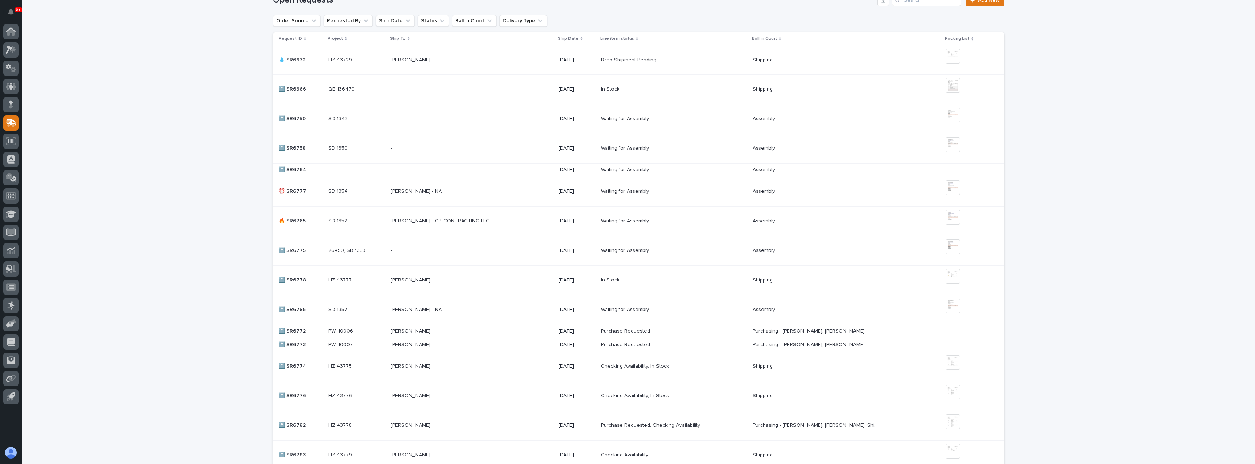
click at [500, 333] on p at bounding box center [455, 331] width 128 height 6
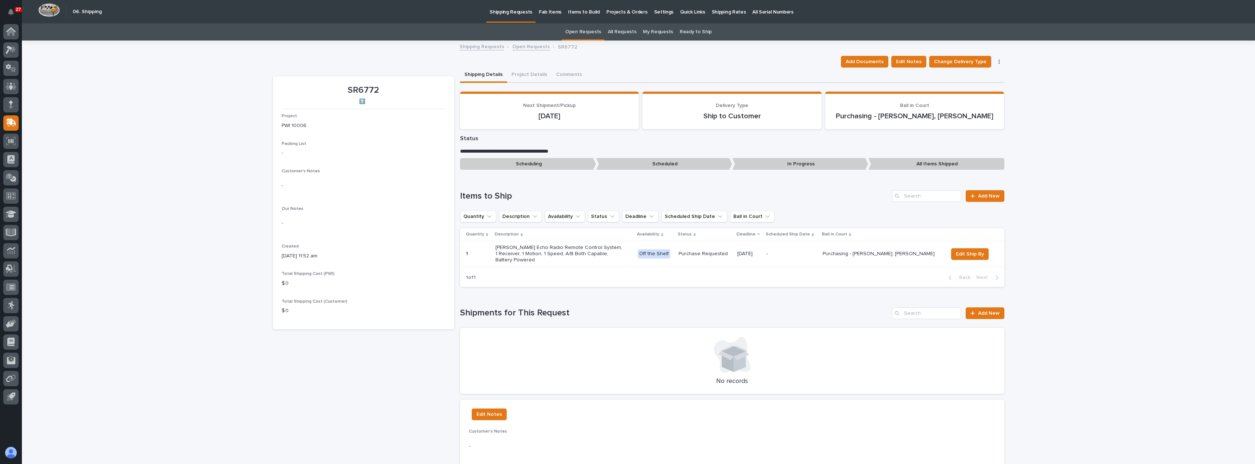
click at [995, 60] on button "button" at bounding box center [999, 61] width 10 height 5
click at [981, 75] on span "Cancel Request" at bounding box center [976, 76] width 38 height 9
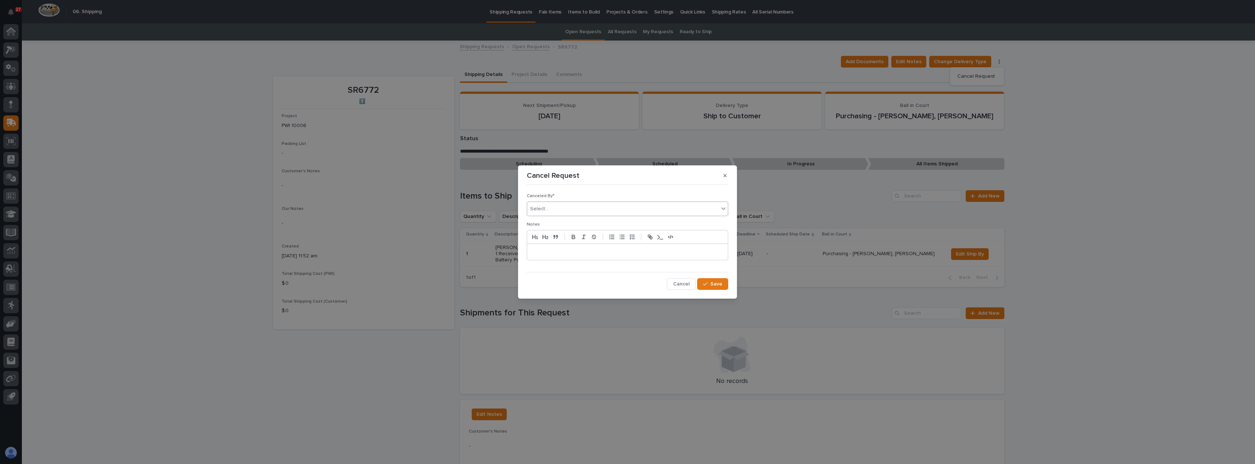
click at [592, 210] on div "Select..." at bounding box center [622, 209] width 191 height 12
type input "*****"
click at [714, 287] on span "Save" at bounding box center [716, 283] width 12 height 7
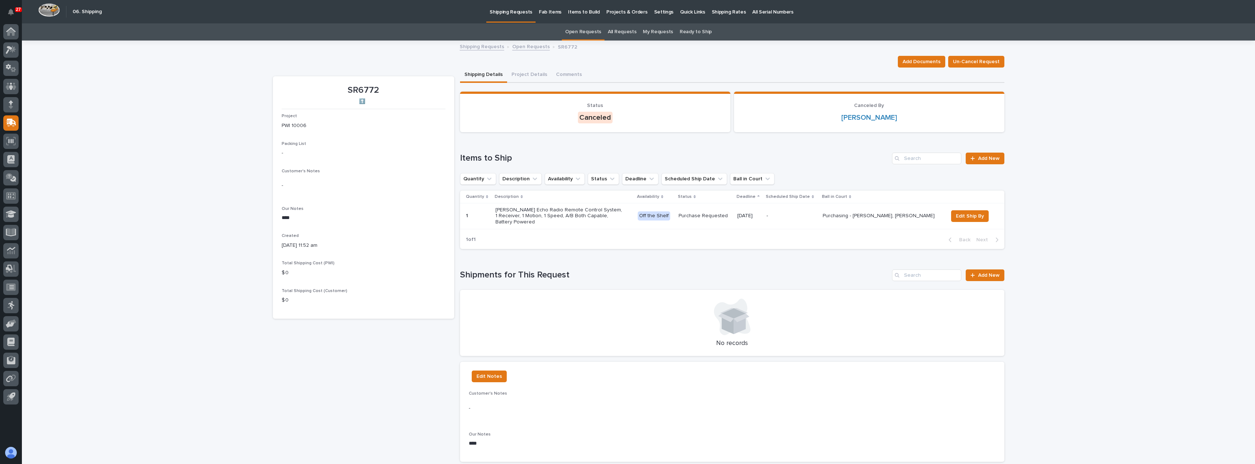
click at [524, 46] on link "Open Requests" at bounding box center [531, 46] width 38 height 8
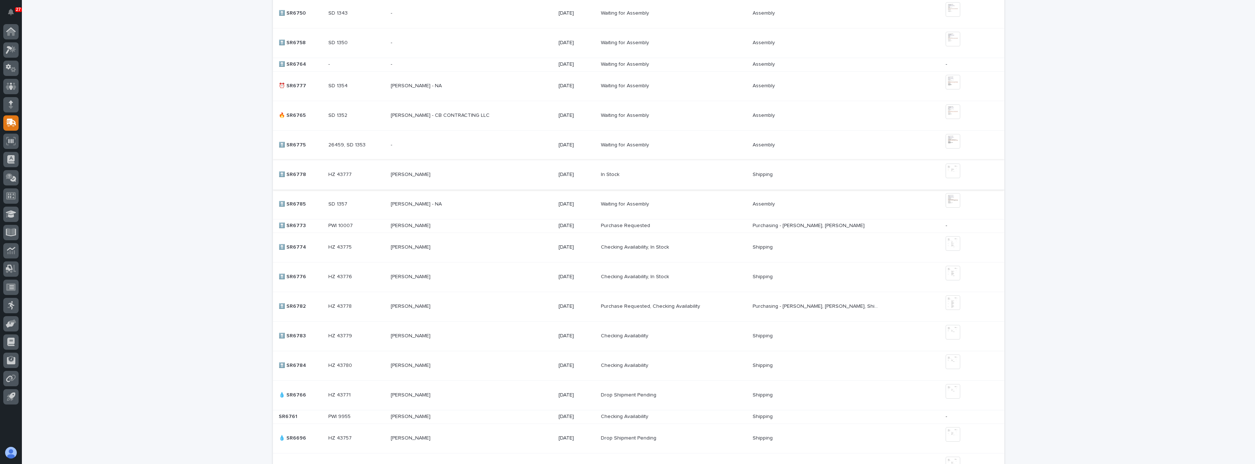
scroll to position [352, 0]
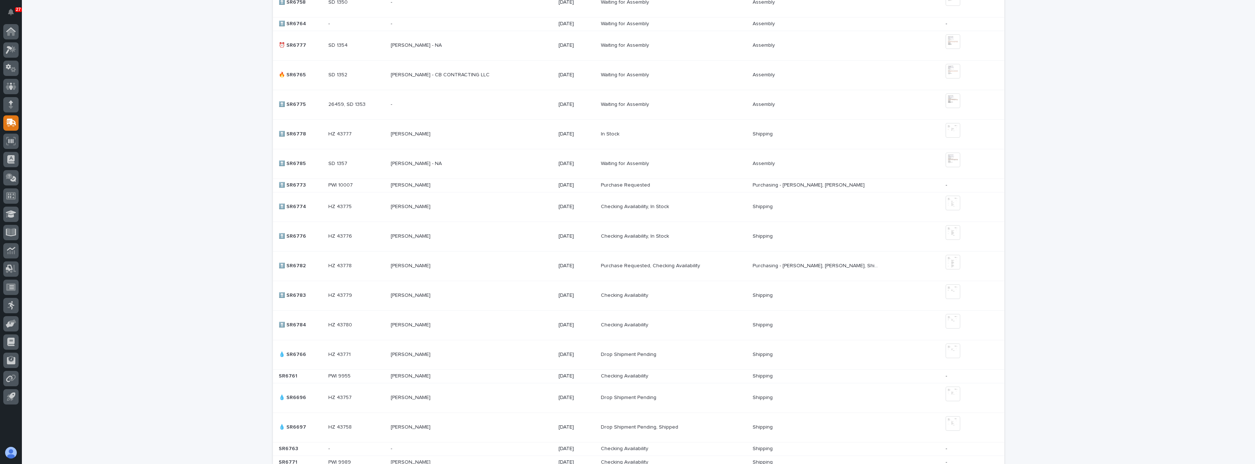
click at [461, 186] on p at bounding box center [455, 185] width 128 height 6
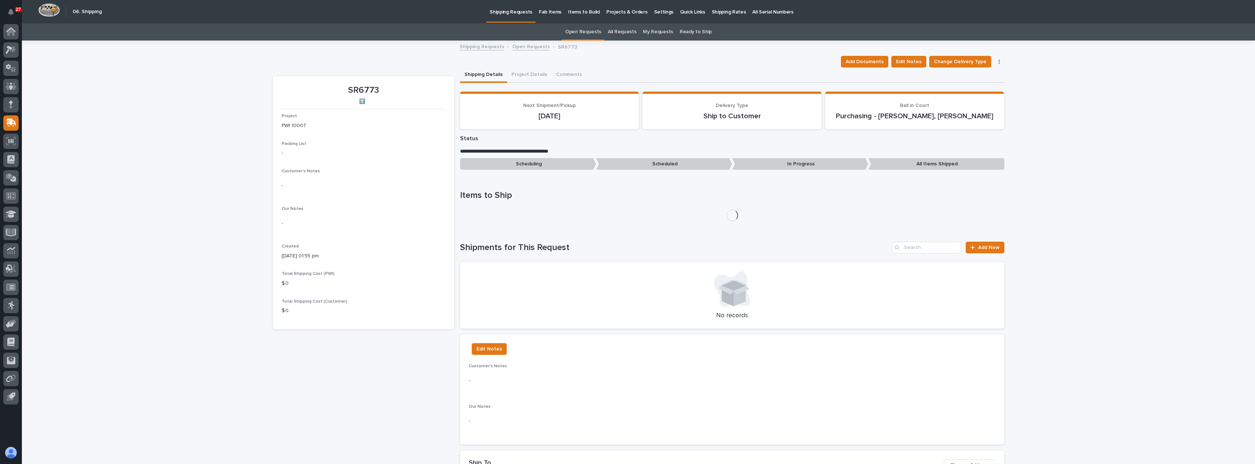
click at [997, 60] on button "button" at bounding box center [999, 61] width 10 height 5
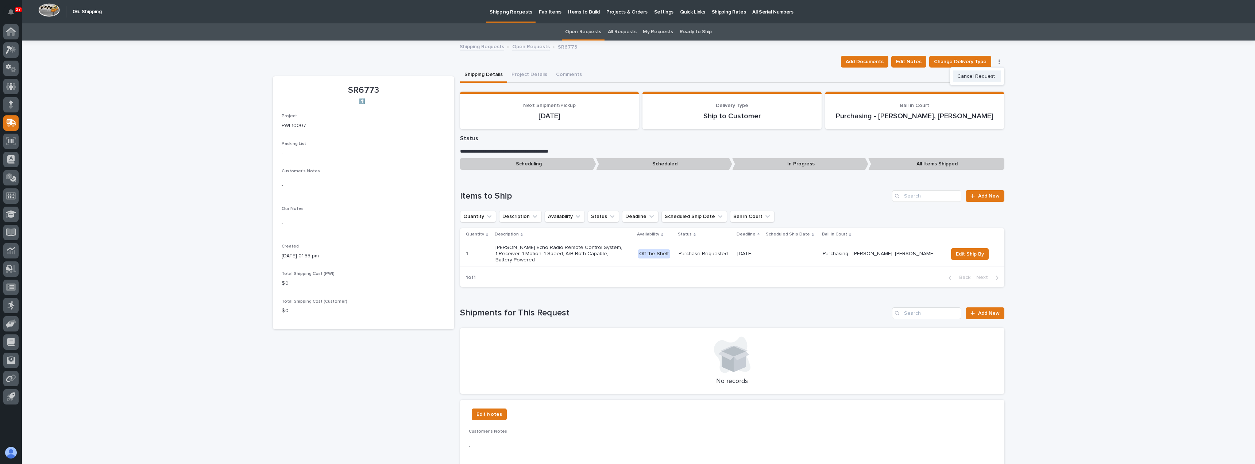
click at [984, 77] on span "Cancel Request" at bounding box center [976, 76] width 38 height 9
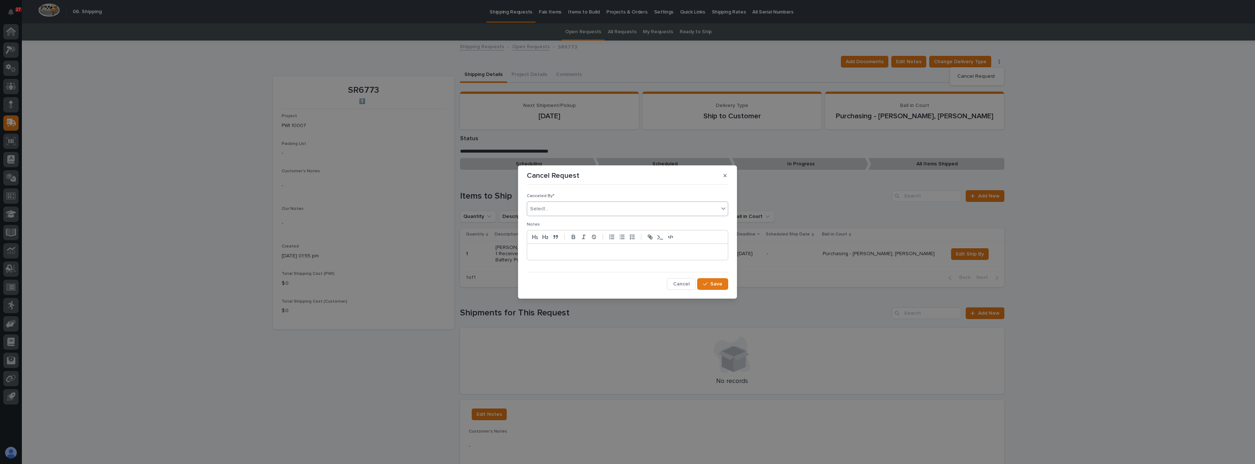
click at [541, 205] on div "Select..." at bounding box center [539, 209] width 18 height 8
type input "*****"
click at [716, 284] on span "Save" at bounding box center [716, 283] width 12 height 7
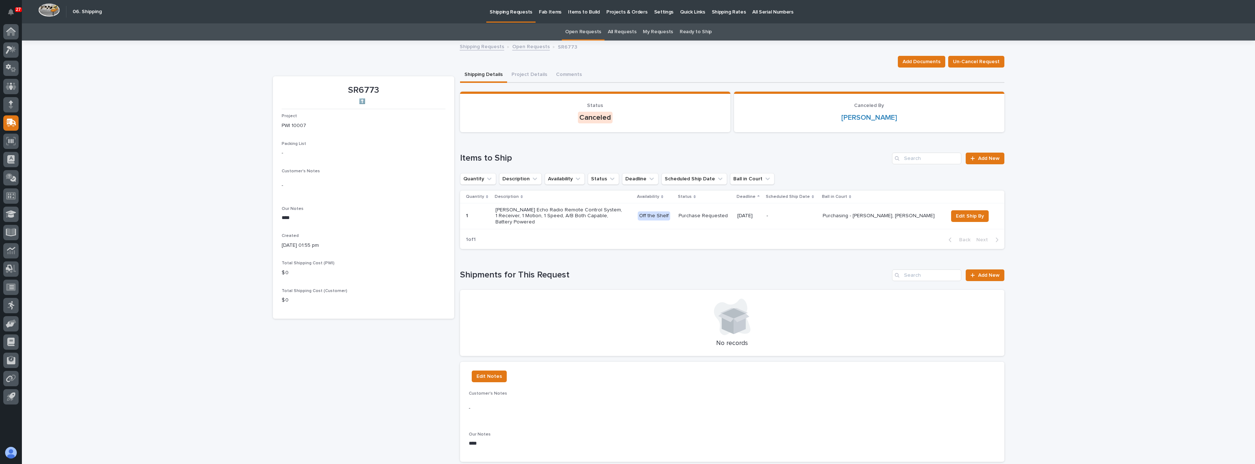
click at [524, 44] on link "Open Requests" at bounding box center [531, 46] width 38 height 8
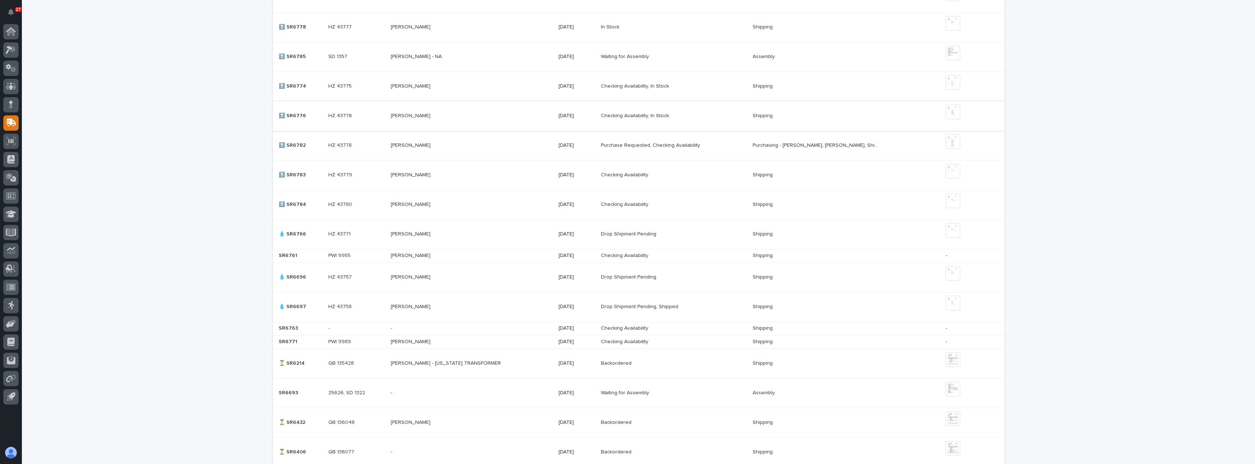
scroll to position [461, 0]
click at [488, 340] on p at bounding box center [455, 339] width 128 height 6
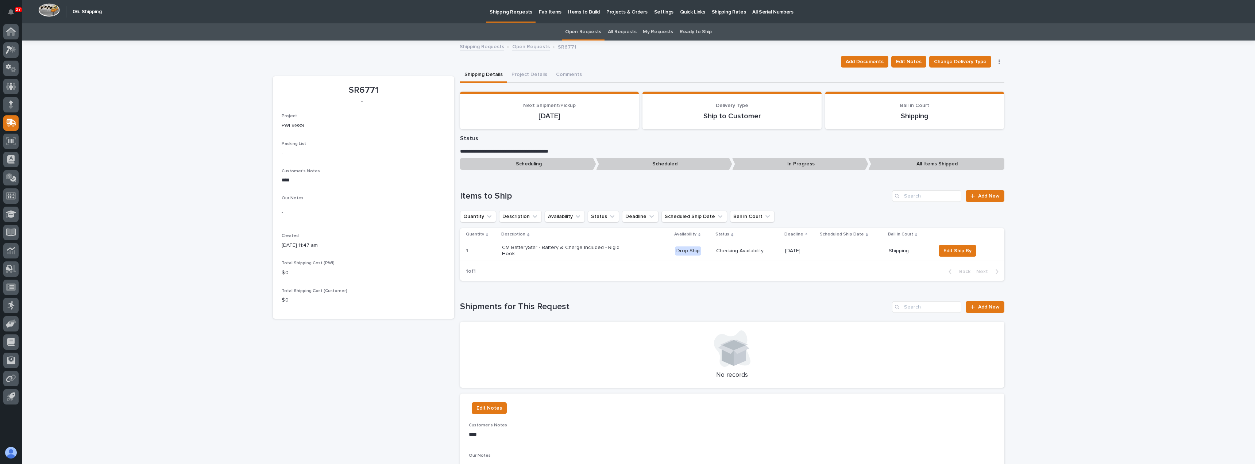
click at [997, 59] on button "button" at bounding box center [999, 61] width 10 height 5
click at [972, 79] on span "Cancel Request" at bounding box center [976, 76] width 38 height 9
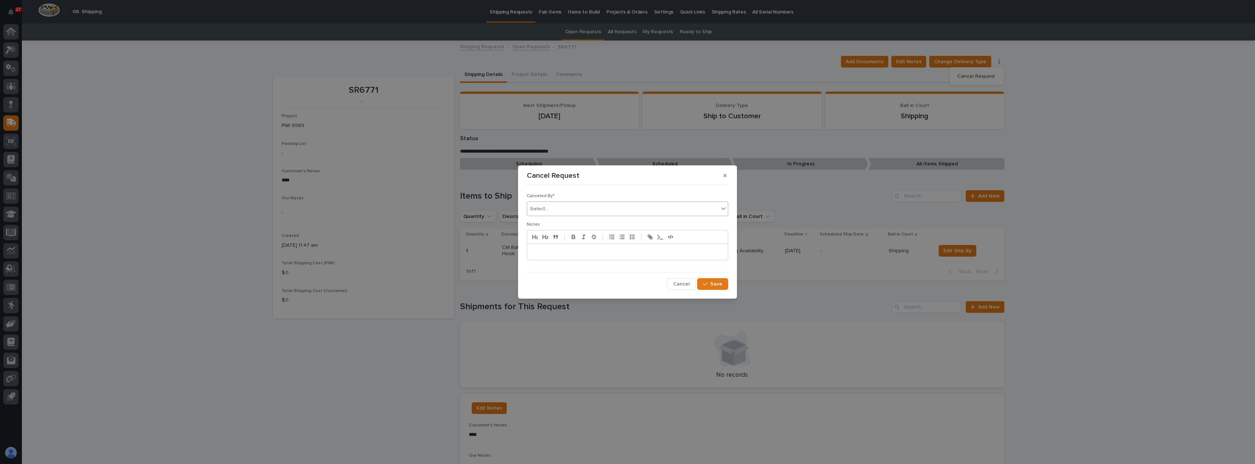
click at [589, 202] on div "Select..." at bounding box center [627, 208] width 201 height 15
type input "*****"
click at [575, 246] on div at bounding box center [627, 252] width 201 height 16
click at [712, 286] on span "Save" at bounding box center [716, 283] width 12 height 7
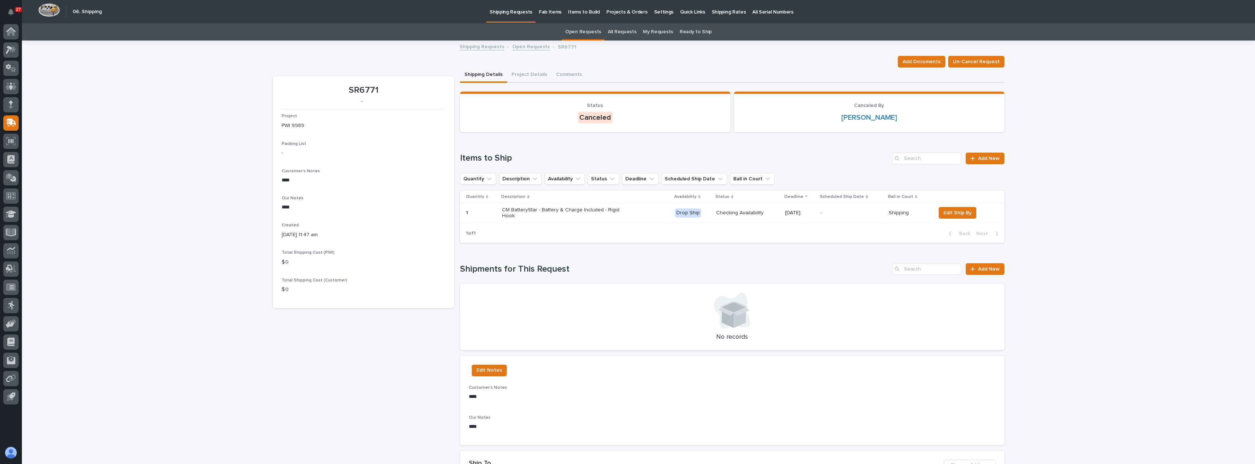
click at [520, 44] on link "Open Requests" at bounding box center [531, 46] width 38 height 8
